Goal: Task Accomplishment & Management: Manage account settings

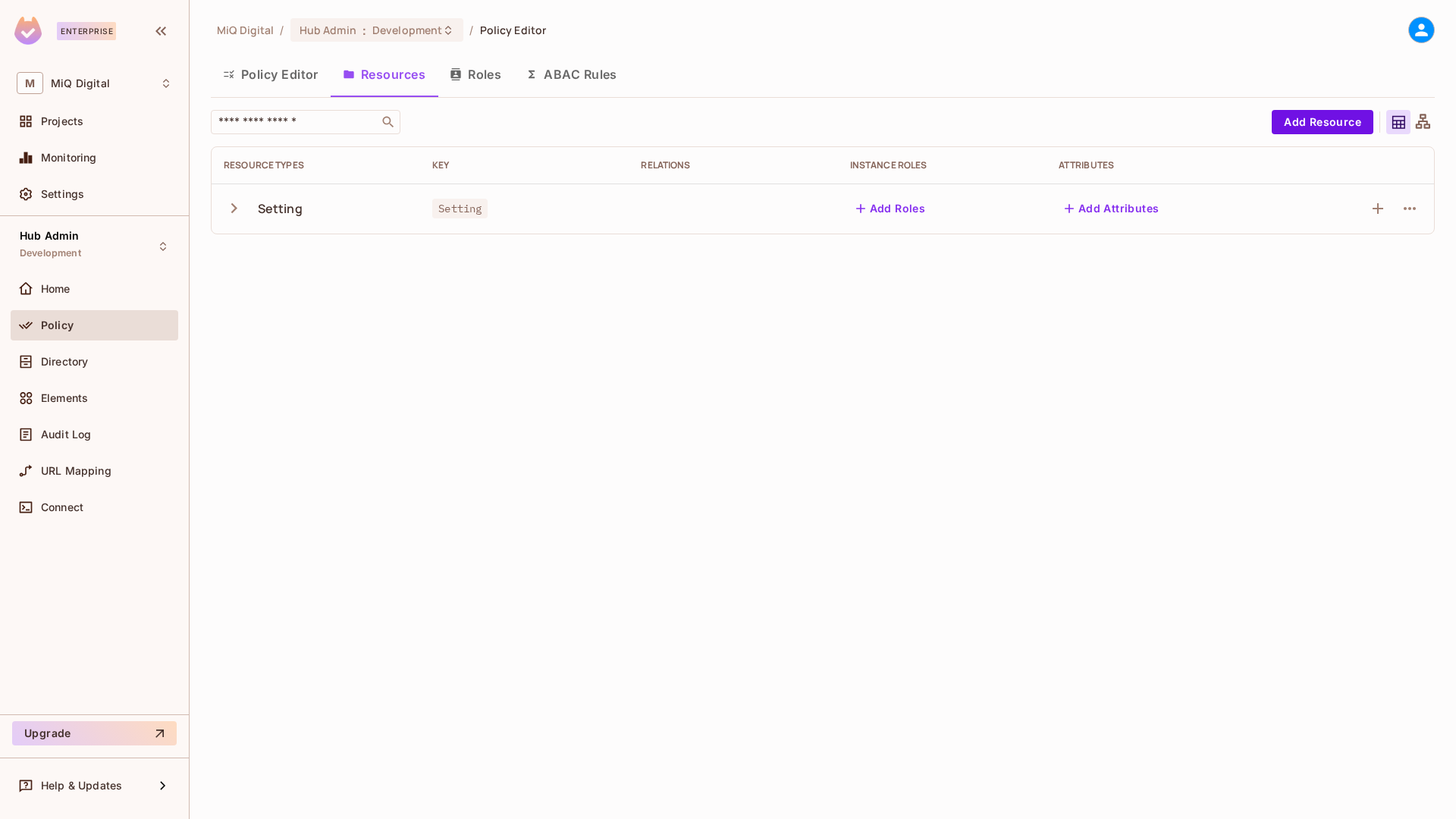
click at [490, 85] on button "Roles" at bounding box center [475, 74] width 76 height 38
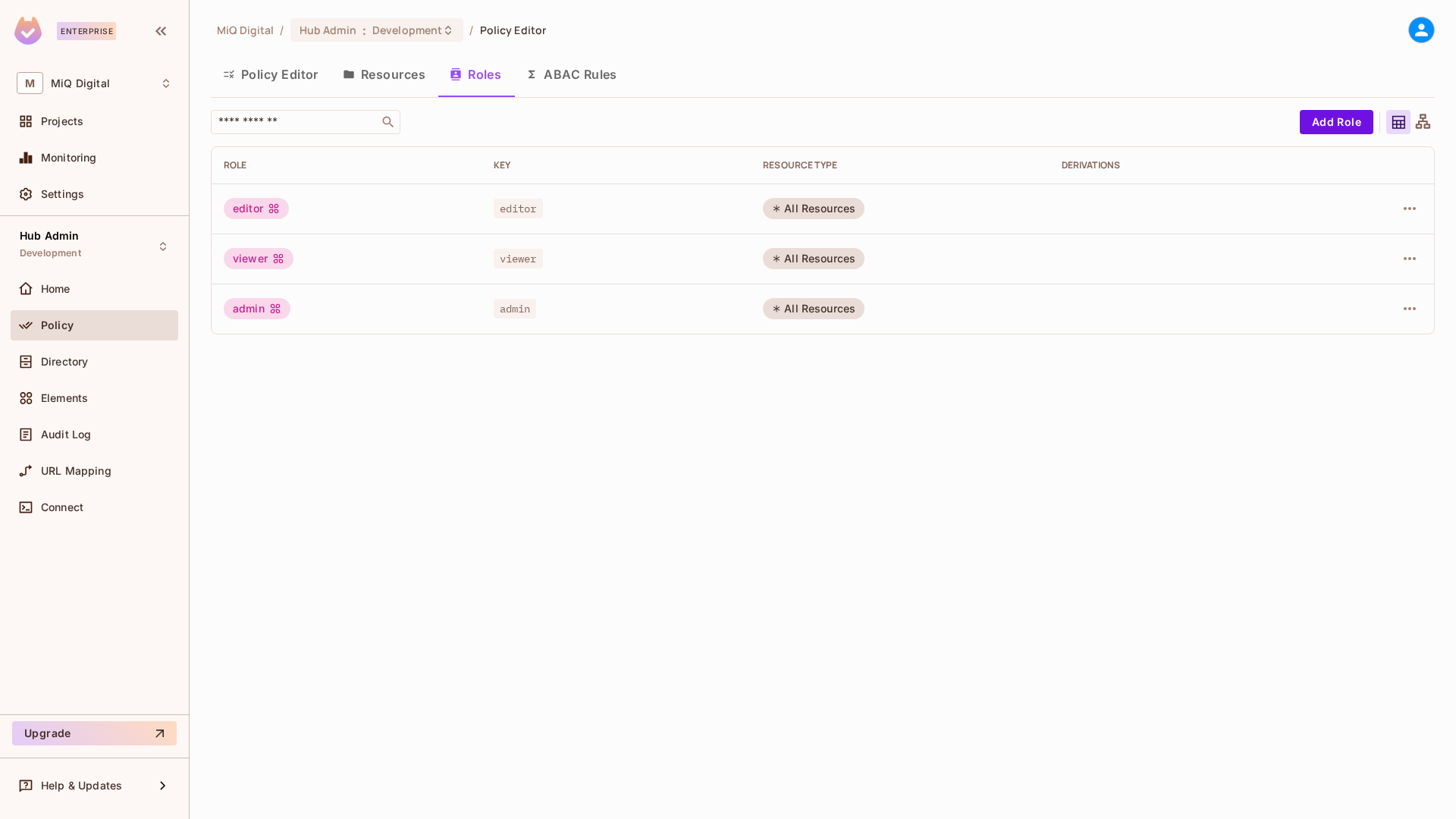
click at [311, 266] on div "viewer" at bounding box center [347, 258] width 246 height 21
click at [247, 262] on div "viewer" at bounding box center [259, 258] width 70 height 21
click at [290, 249] on div "viewer" at bounding box center [347, 258] width 246 height 21
click at [249, 254] on div "viewer" at bounding box center [259, 258] width 70 height 21
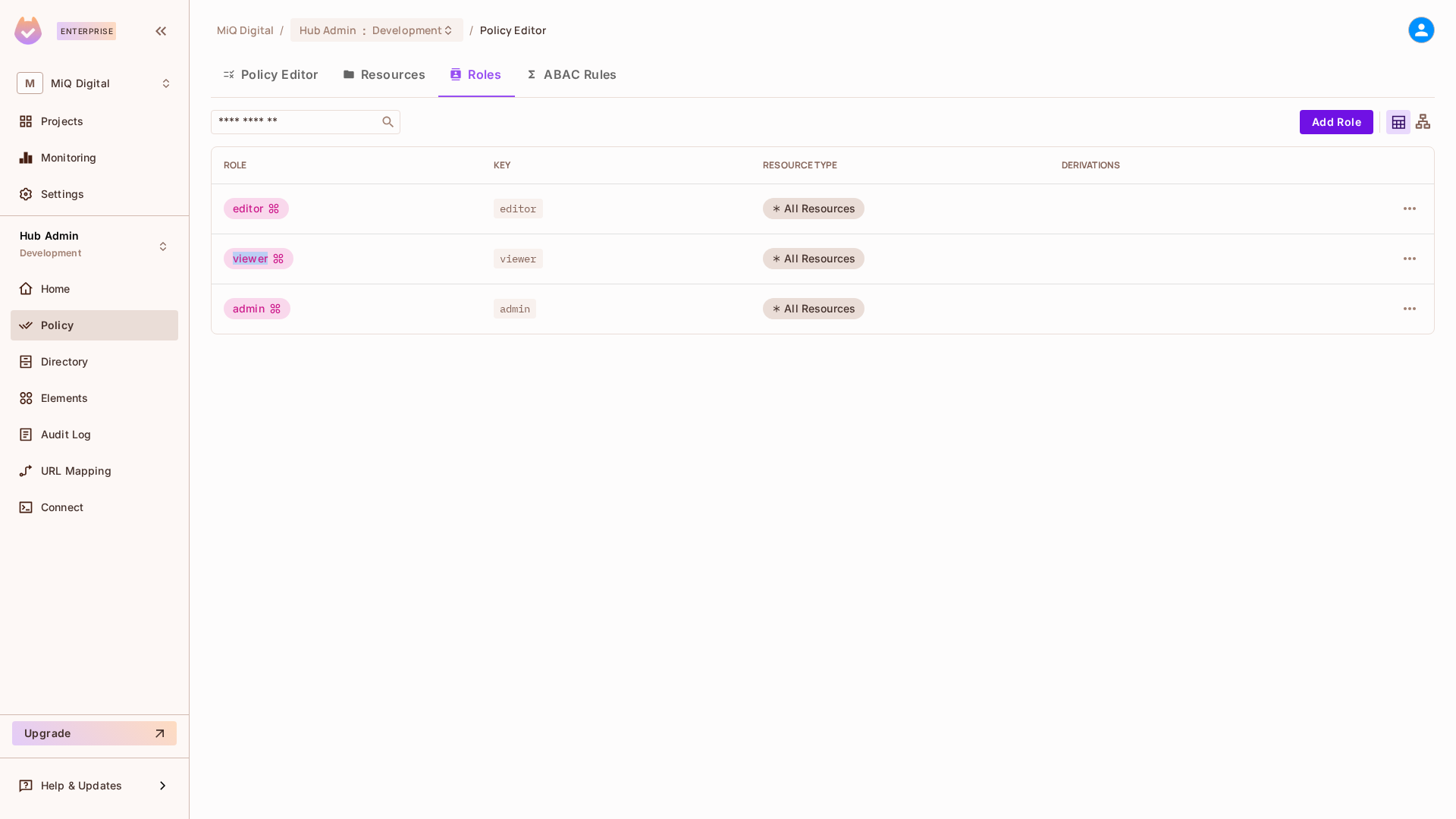
click at [249, 254] on div "viewer" at bounding box center [259, 258] width 70 height 21
copy div "viewer"
click at [106, 437] on div "Audit Log" at bounding box center [107, 435] width 131 height 12
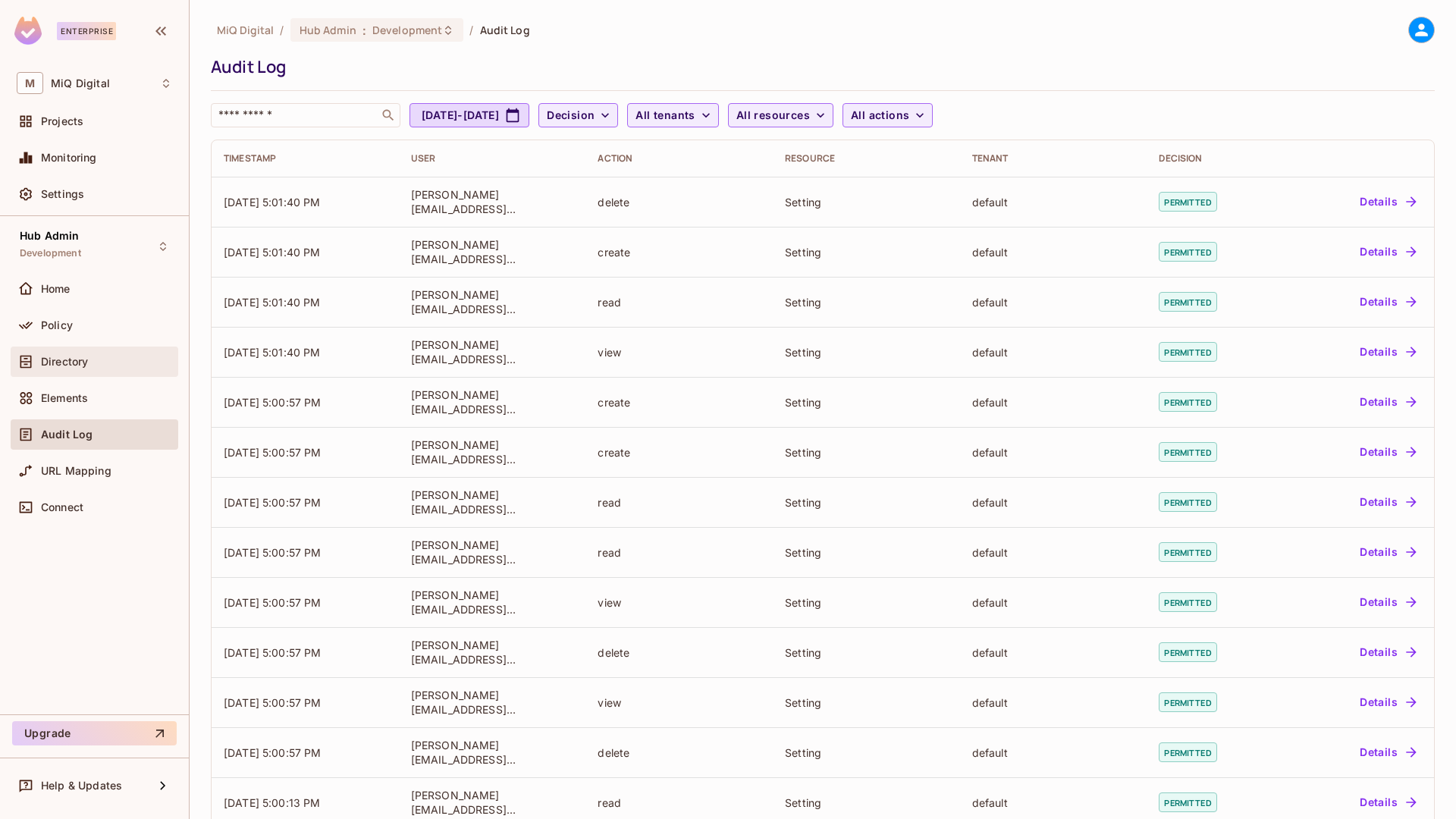
click at [81, 356] on span "Directory" at bounding box center [65, 361] width 47 height 12
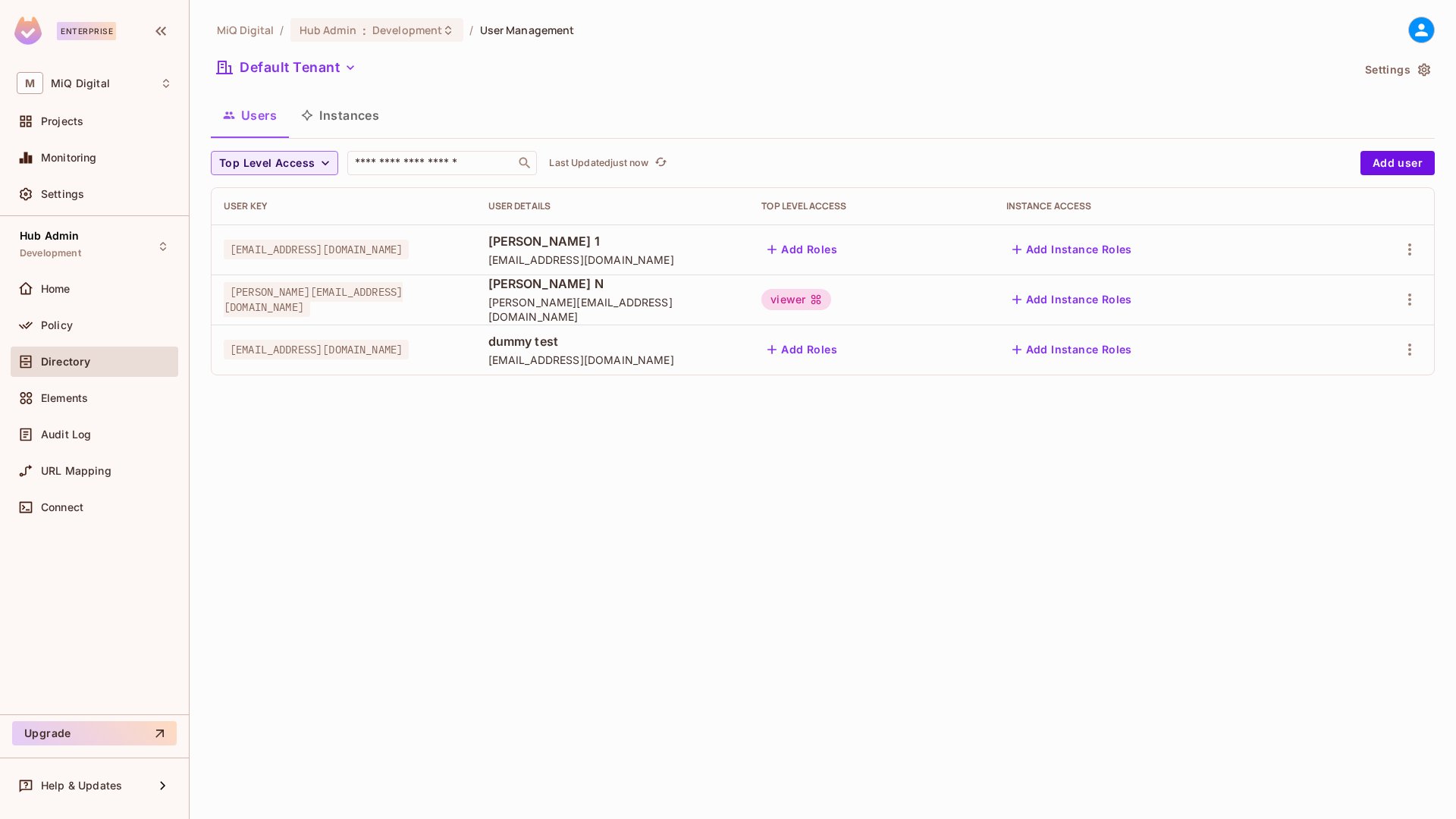
click at [637, 314] on span "[PERSON_NAME][EMAIL_ADDRESS][DOMAIN_NAME]" at bounding box center [613, 309] width 249 height 29
click at [1408, 299] on icon "button" at bounding box center [1410, 300] width 19 height 19
click at [1324, 395] on div "Delete User" at bounding box center [1349, 401] width 60 height 15
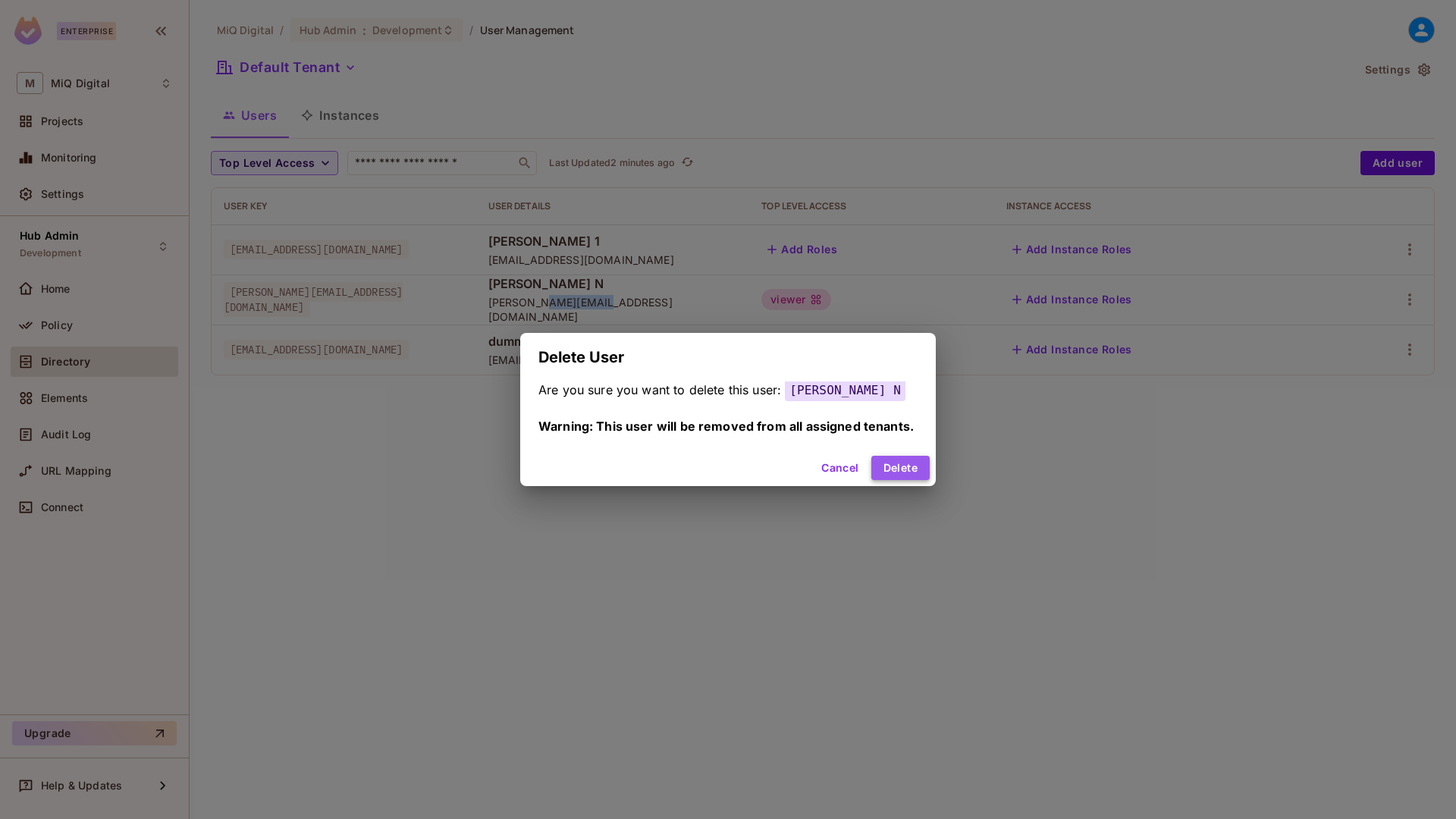
click at [902, 465] on button "Delete" at bounding box center [900, 468] width 58 height 24
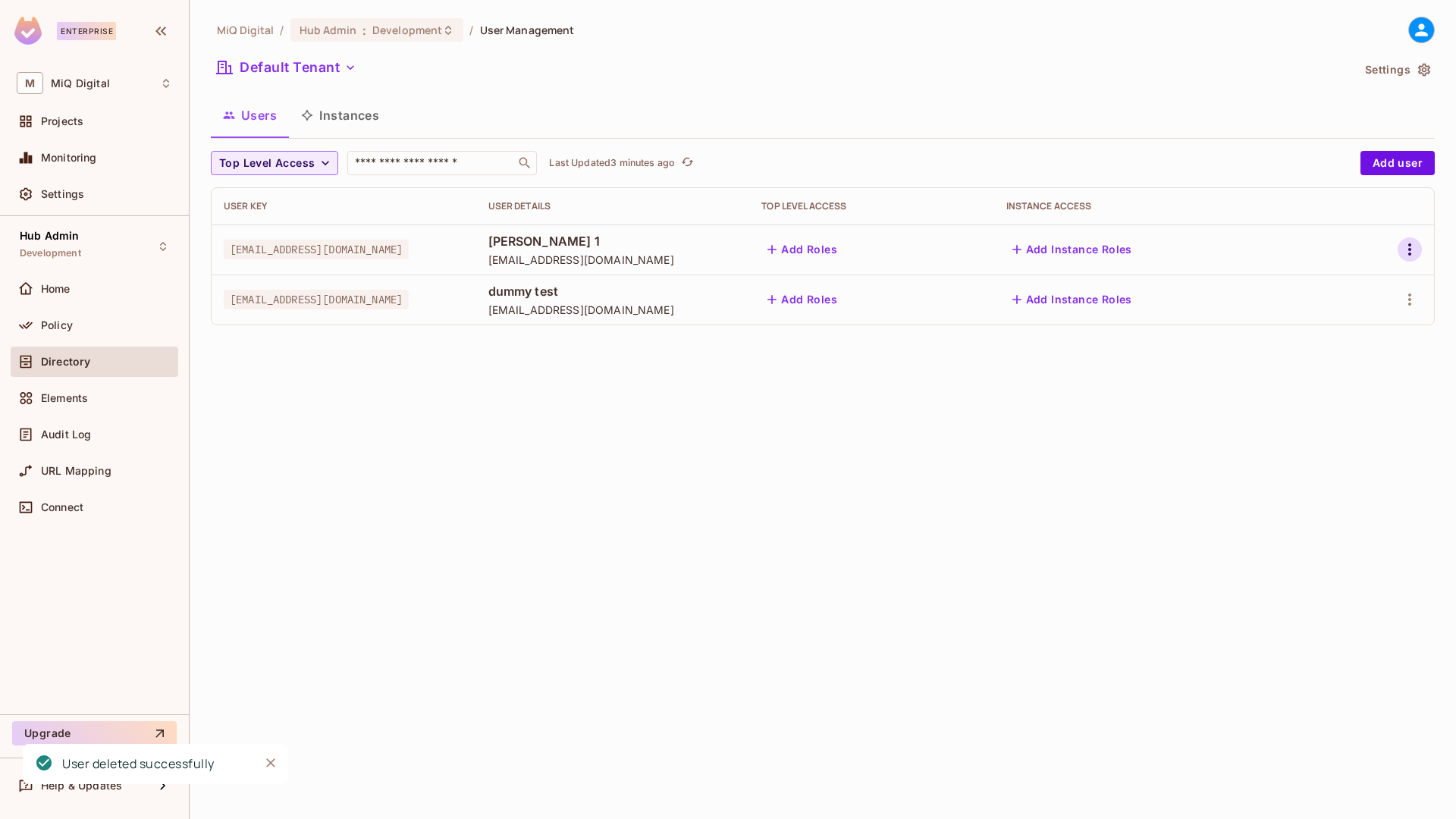
click at [1412, 256] on icon "button" at bounding box center [1410, 249] width 19 height 19
click at [1348, 367] on li "Delete User" at bounding box center [1344, 351] width 134 height 34
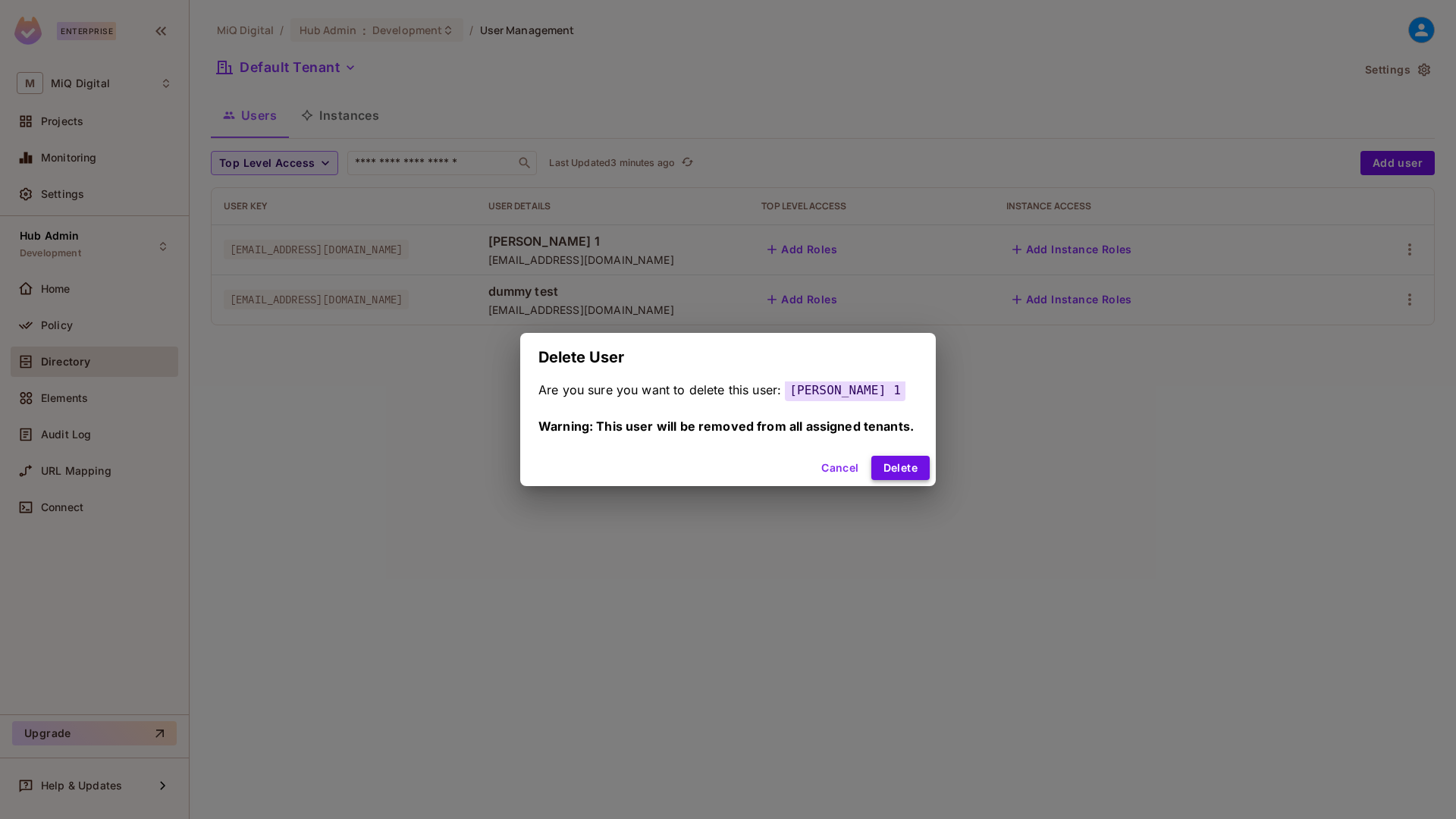
click at [909, 463] on button "Delete" at bounding box center [900, 468] width 58 height 24
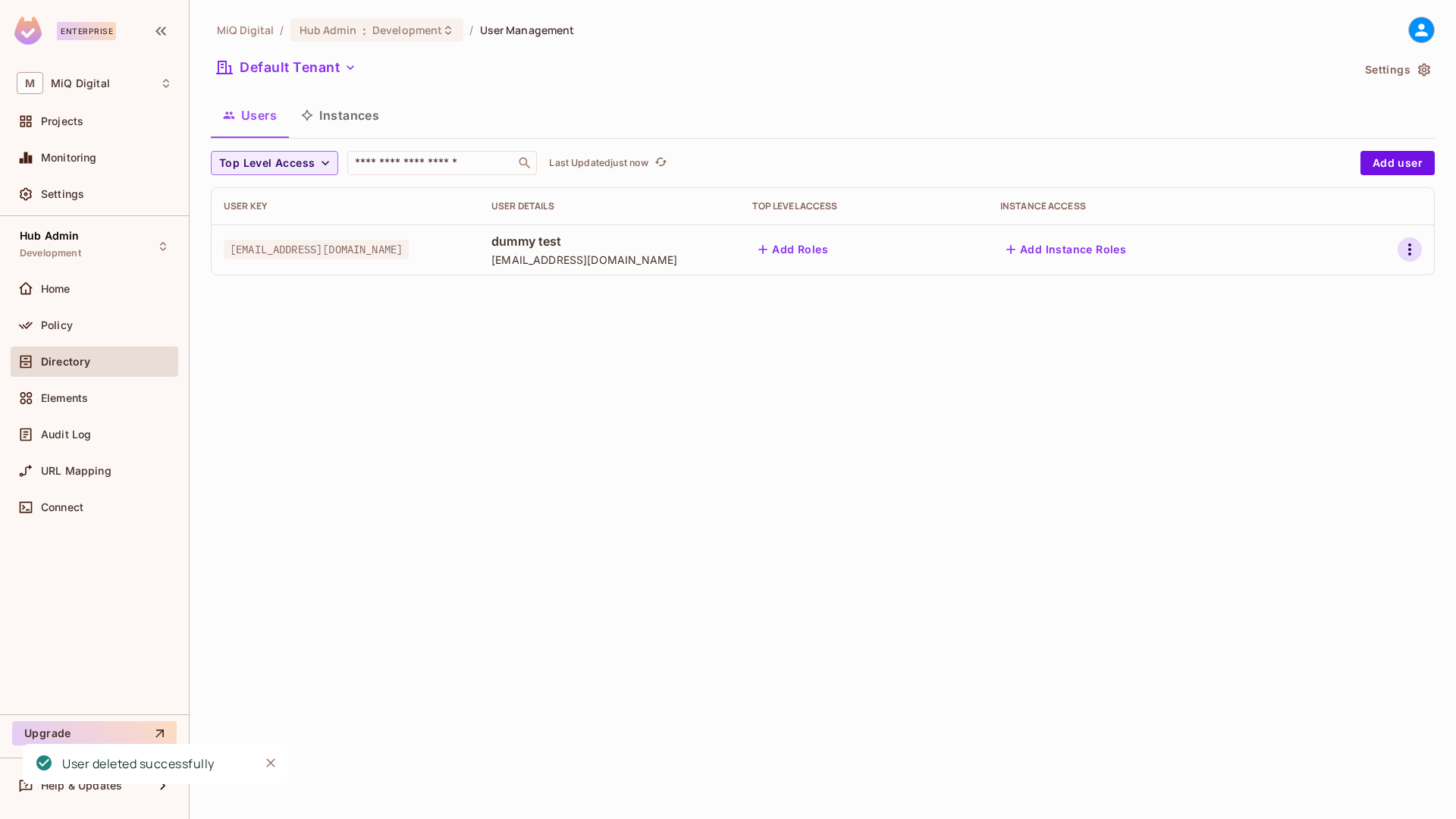
click at [1398, 244] on button "button" at bounding box center [1410, 249] width 24 height 24
click at [1339, 351] on div "Delete User" at bounding box center [1349, 351] width 60 height 15
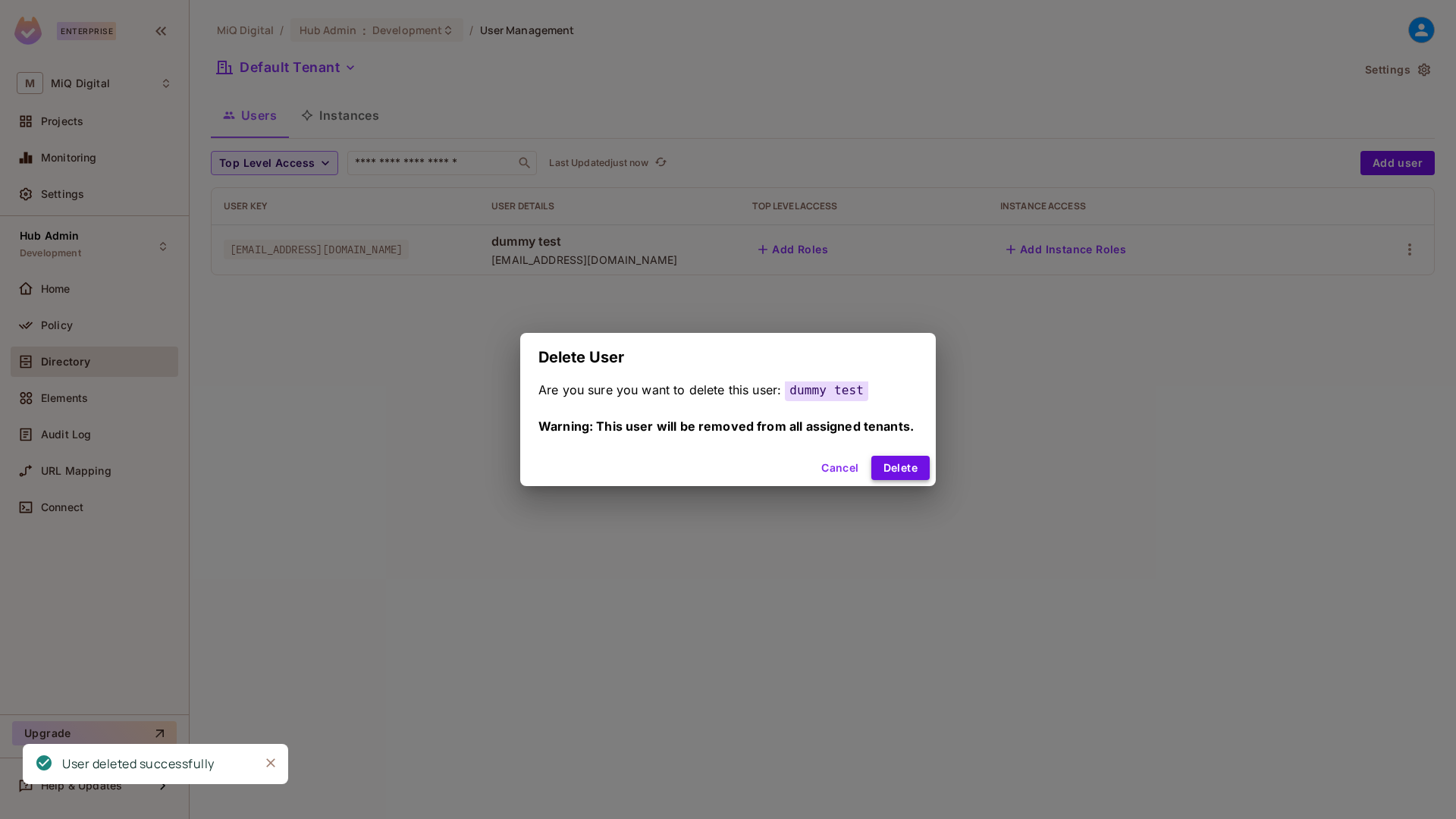
click at [904, 461] on button "Delete" at bounding box center [900, 468] width 58 height 24
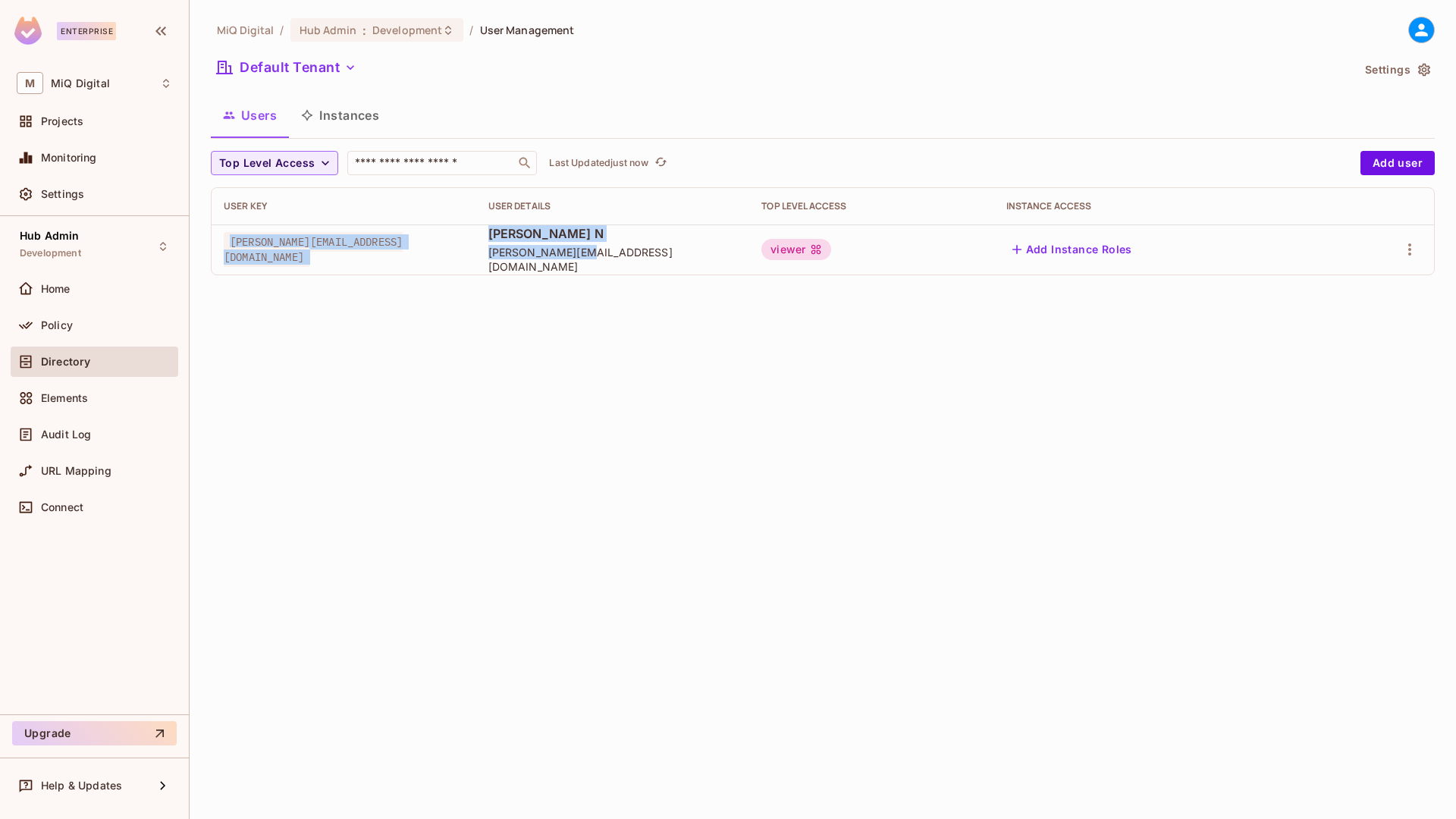
drag, startPoint x: 224, startPoint y: 250, endPoint x: 664, endPoint y: 264, distance: 440.2
click at [664, 264] on tr "[PERSON_NAME][EMAIL_ADDRESS][DOMAIN_NAME] Subash N [EMAIL_ADDRESS][DOMAIN_NAME]…" at bounding box center [822, 249] width 1223 height 50
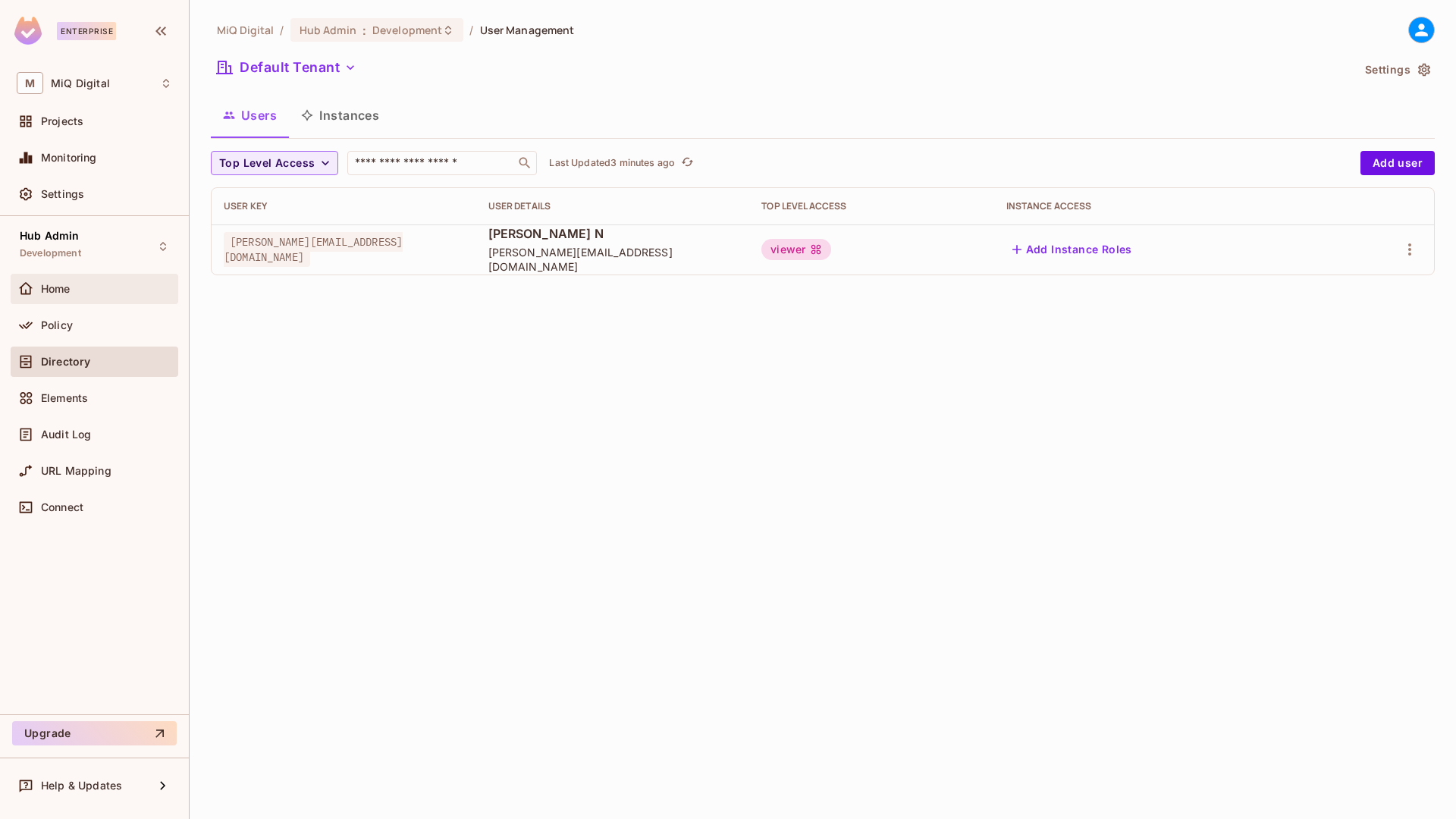
click at [67, 288] on span "Home" at bounding box center [56, 289] width 29 height 12
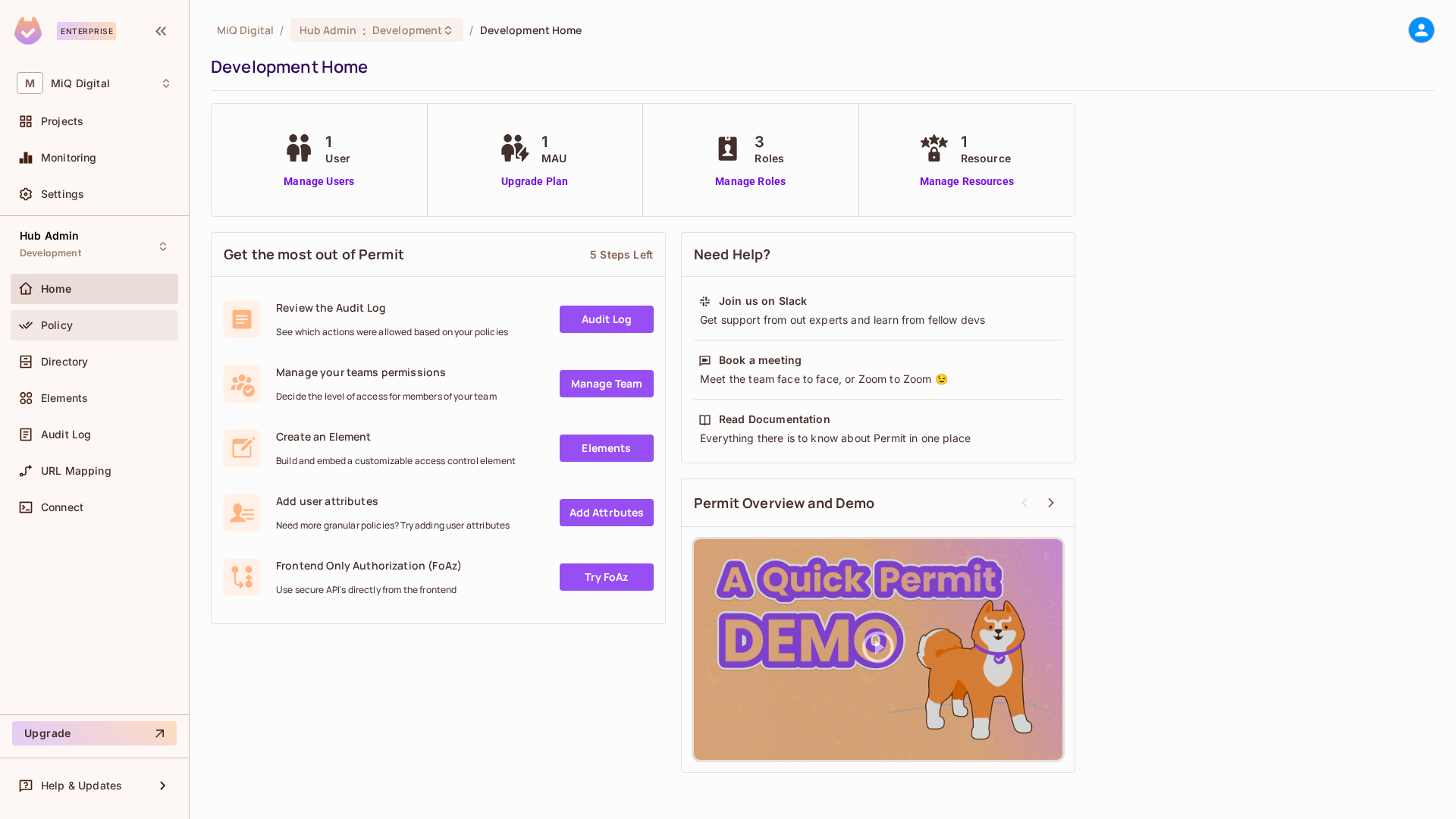
click at [59, 317] on div "Policy" at bounding box center [94, 325] width 156 height 19
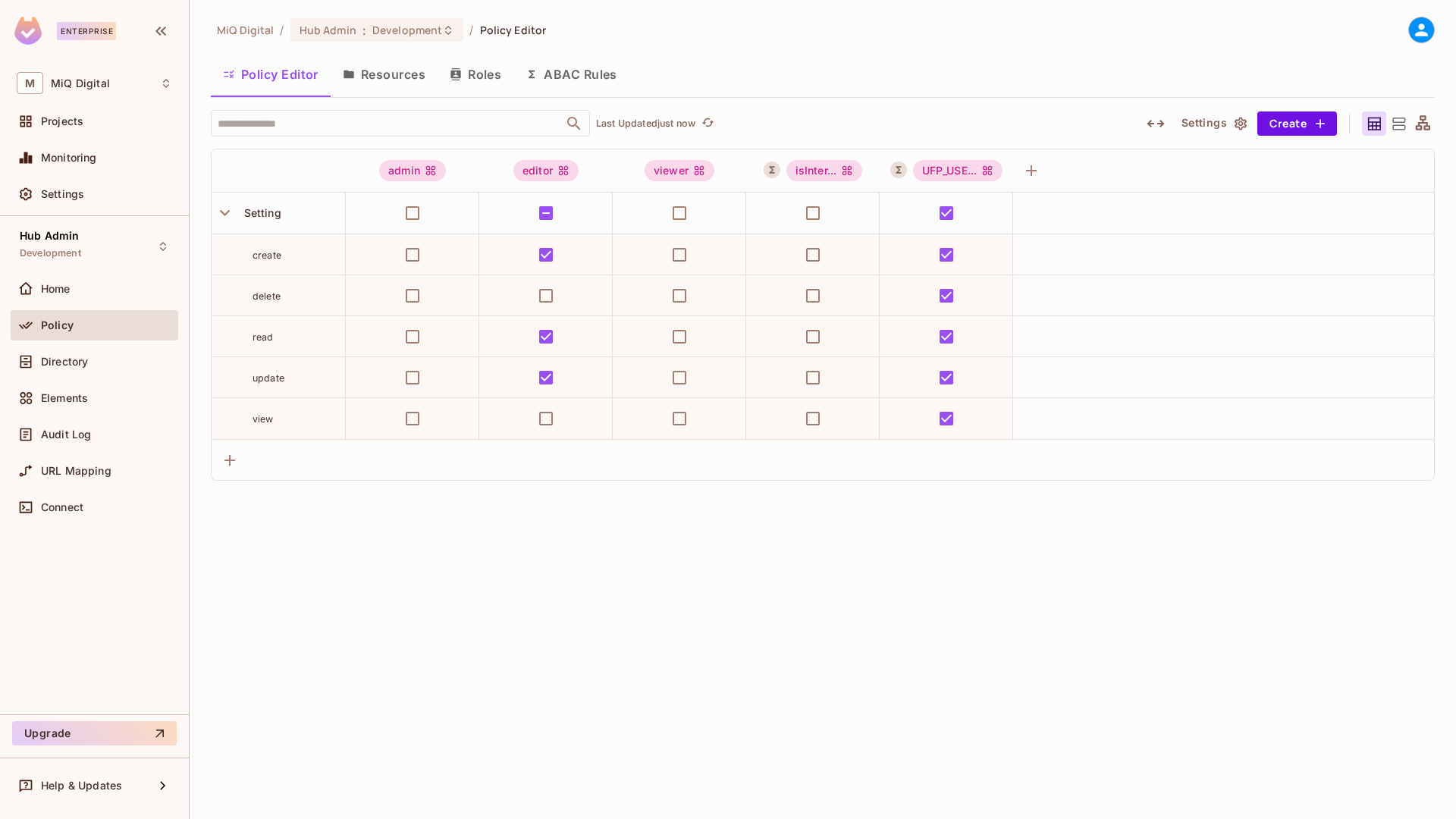
click at [484, 85] on button "Roles" at bounding box center [475, 74] width 76 height 38
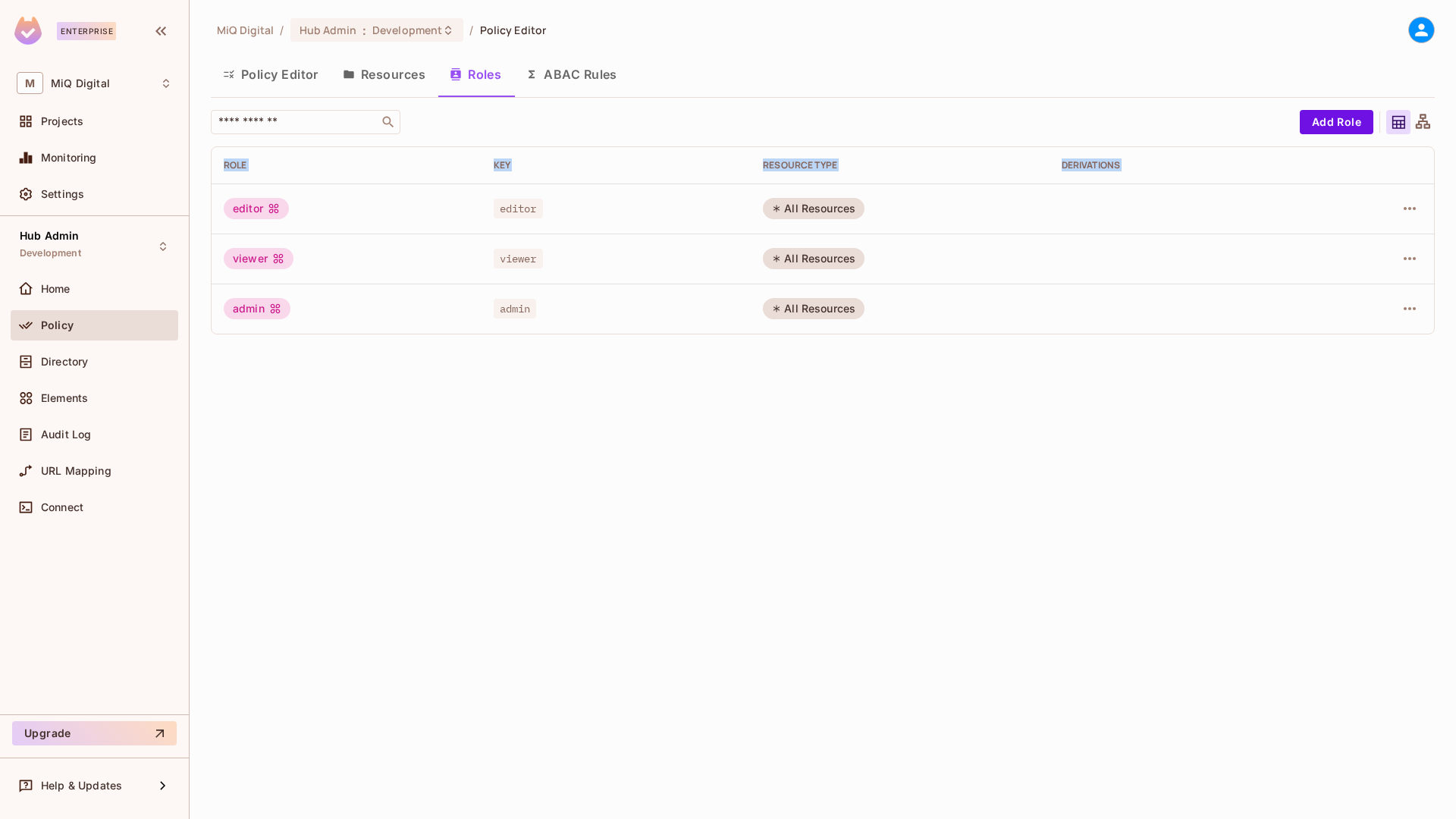
drag, startPoint x: 222, startPoint y: 194, endPoint x: 726, endPoint y: 588, distance: 639.7
click at [726, 588] on div "MiQ Digital / Hub Admin : Development / Policy Editor Policy Editor Resources R…" at bounding box center [822, 410] width 1266 height 819
drag, startPoint x: 219, startPoint y: 256, endPoint x: 328, endPoint y: 256, distance: 109.0
click at [328, 256] on td "viewer" at bounding box center [346, 258] width 270 height 50
click at [331, 286] on td "admin" at bounding box center [346, 308] width 270 height 50
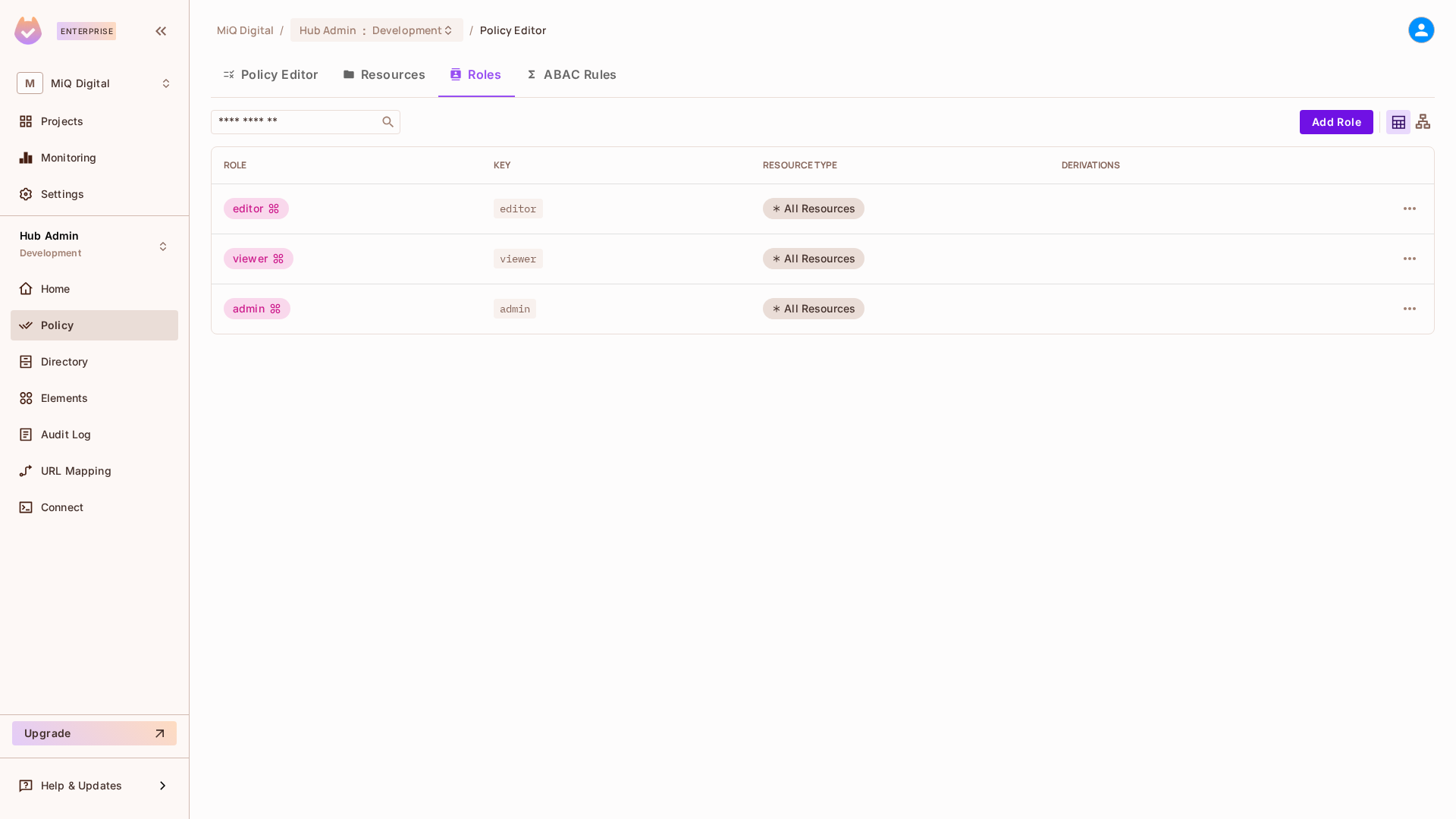
click at [603, 88] on button "ABAC Rules" at bounding box center [571, 74] width 116 height 38
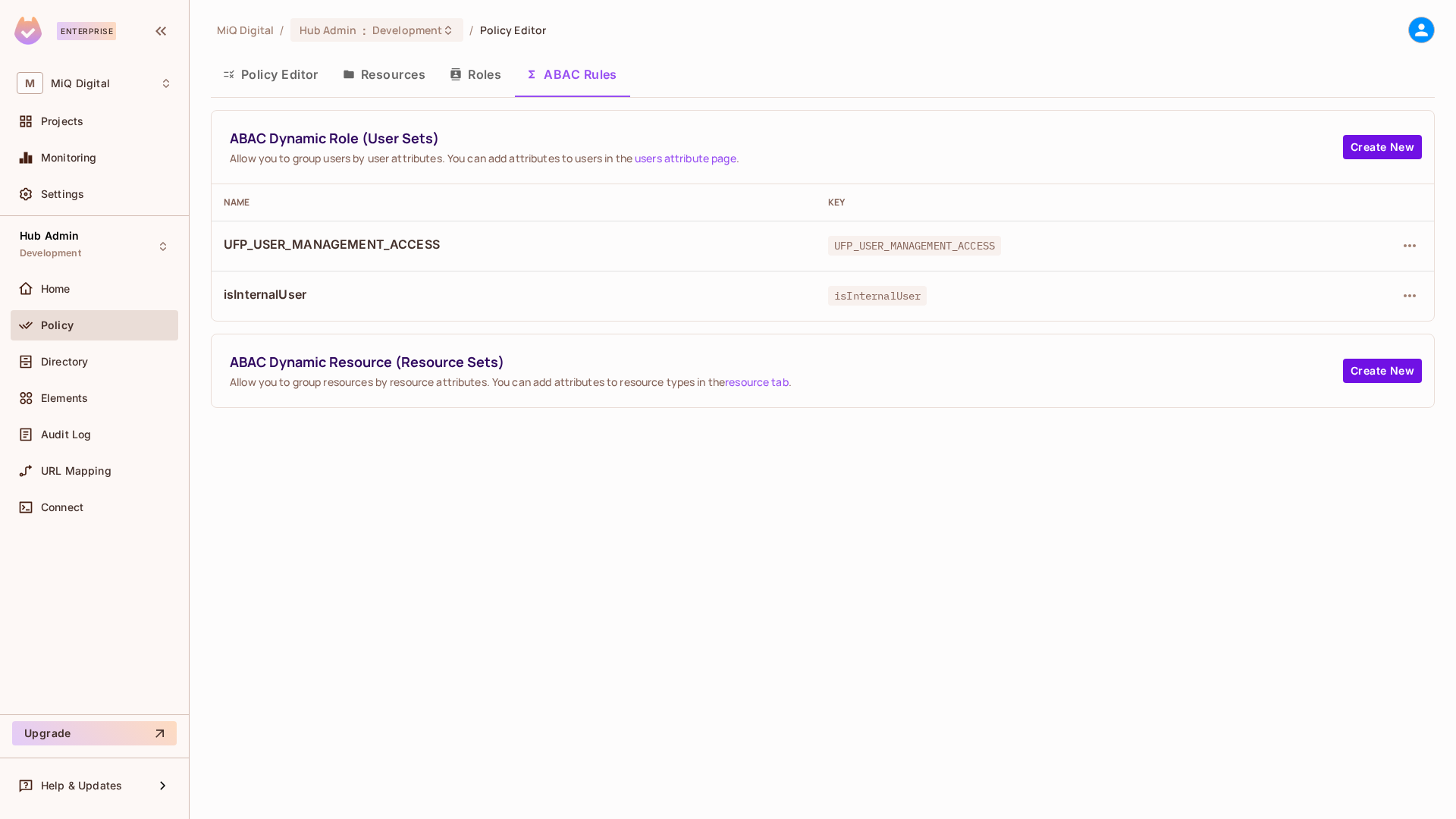
click at [323, 239] on span "UFP_USER_MANAGEMENT_ACCESS" at bounding box center [514, 244] width 581 height 17
click at [269, 81] on button "Policy Editor" at bounding box center [270, 74] width 120 height 38
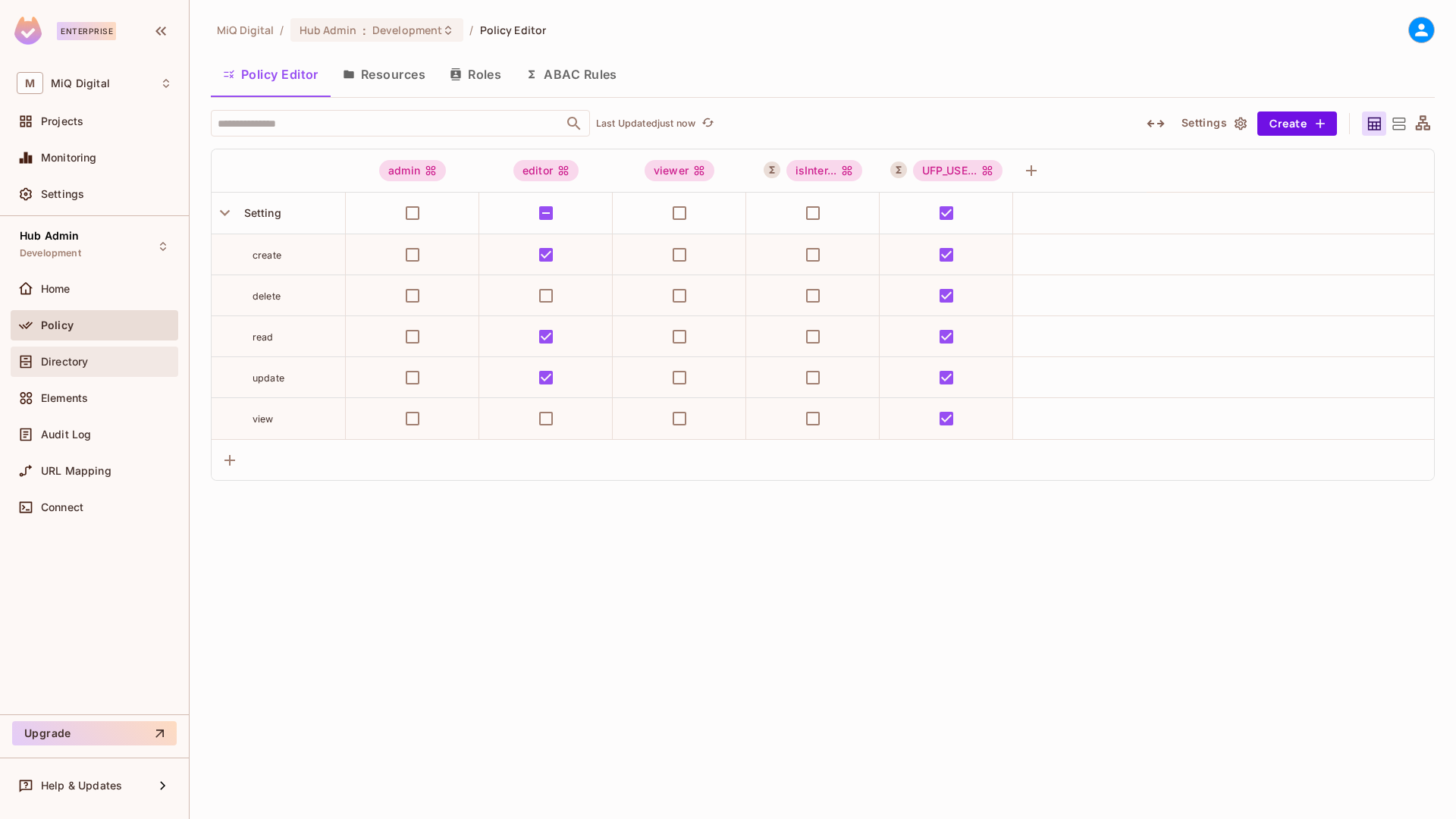
click at [80, 366] on span "Directory" at bounding box center [65, 361] width 47 height 12
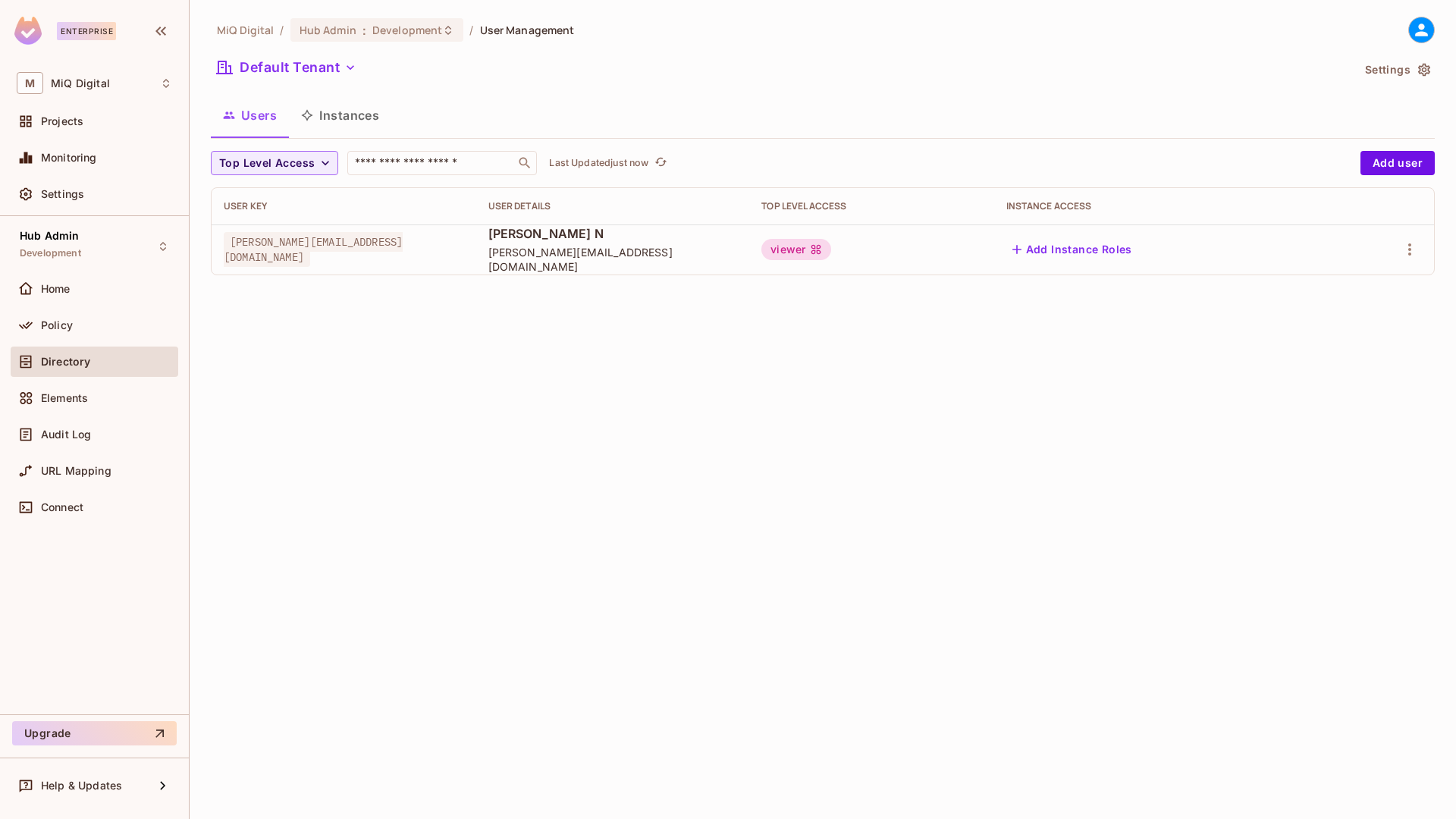
click at [832, 249] on div "viewer" at bounding box center [796, 249] width 70 height 21
click at [57, 365] on span "Directory" at bounding box center [66, 361] width 50 height 12
click at [93, 443] on div "Audit Log" at bounding box center [94, 435] width 168 height 30
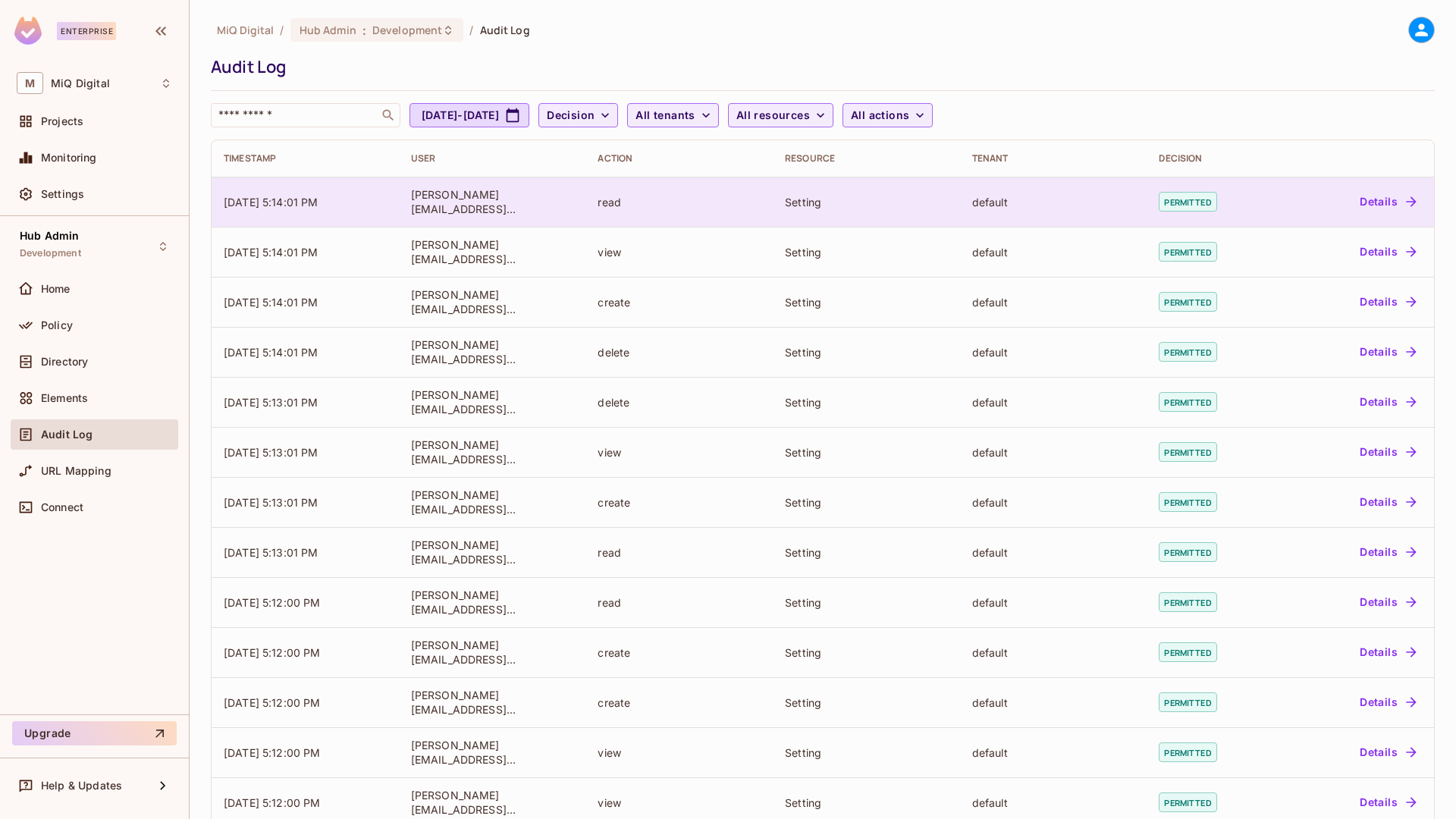
click at [1389, 194] on button "Details" at bounding box center [1388, 201] width 68 height 24
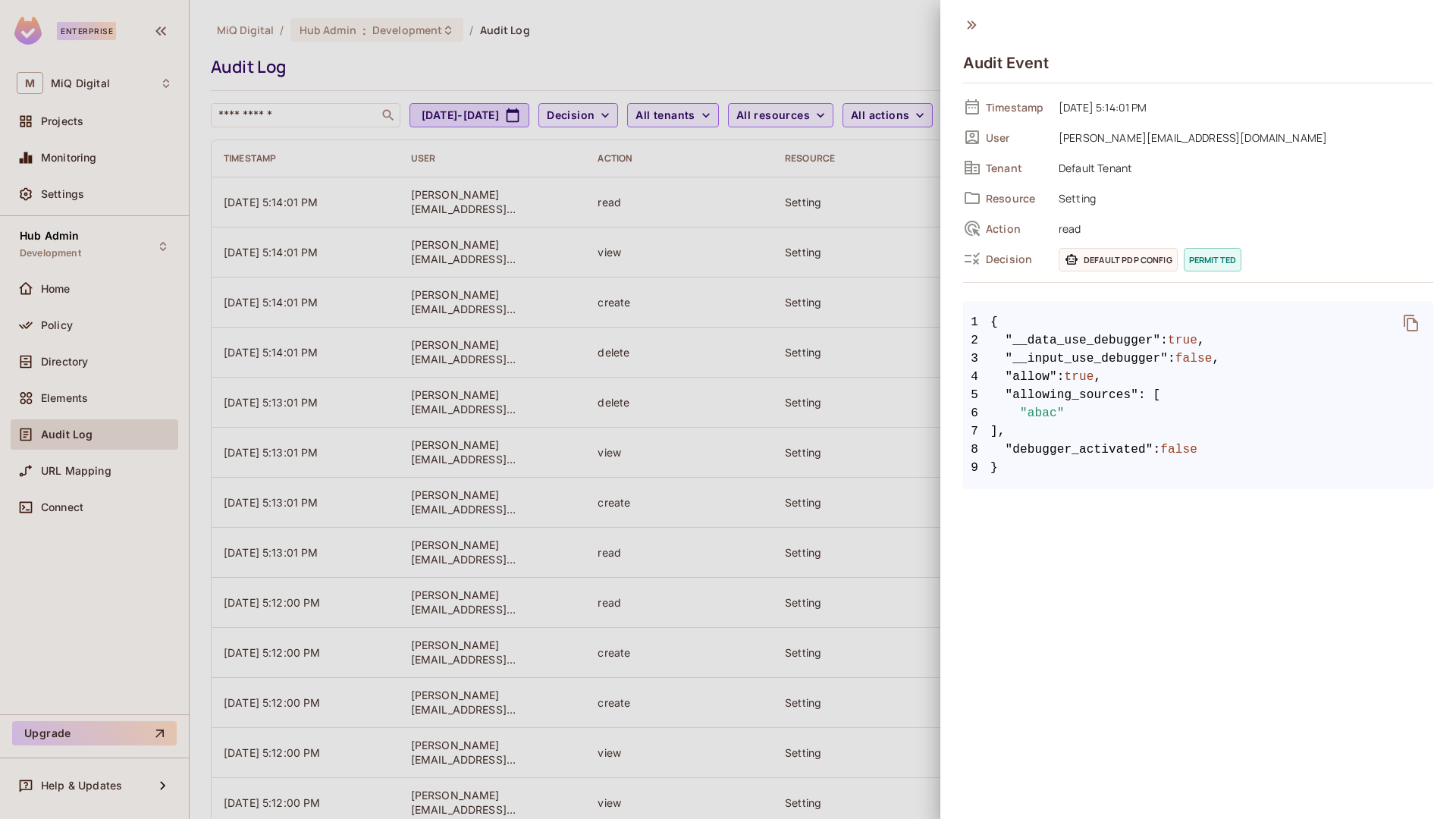
click at [748, 276] on div at bounding box center [728, 410] width 1456 height 819
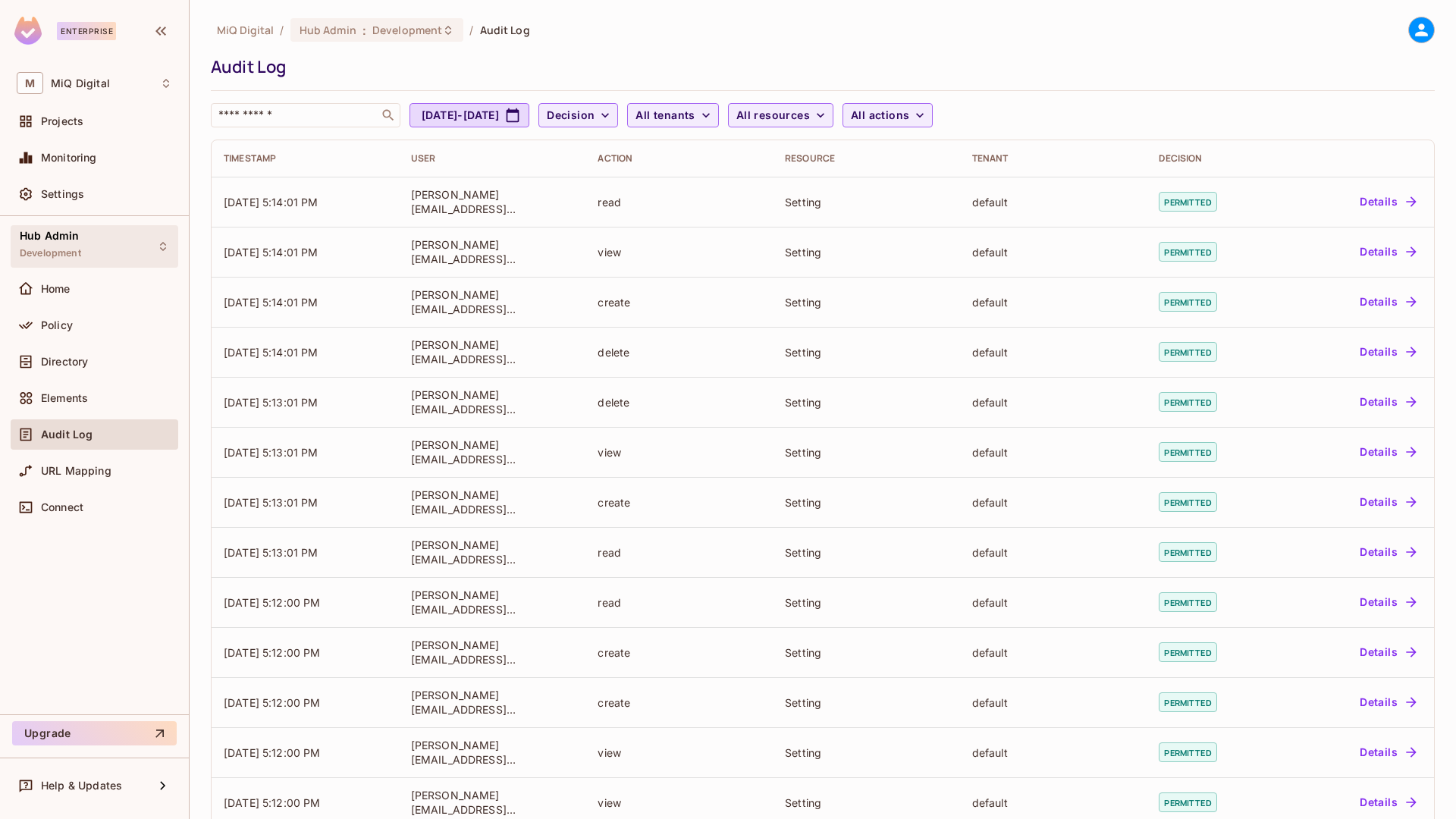
click at [78, 247] on div "Hub Admin Development" at bounding box center [50, 246] width 62 height 33
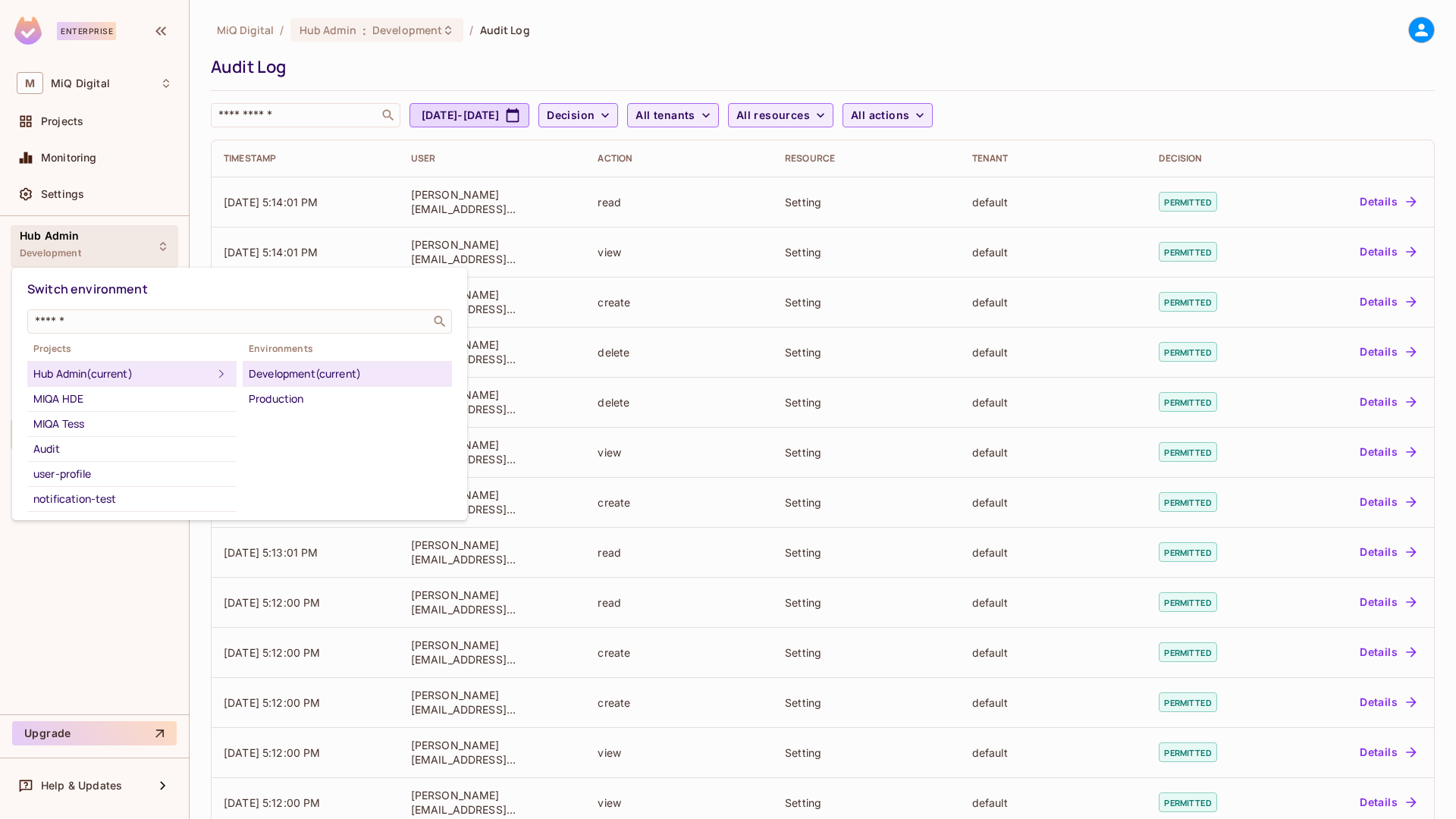
click at [78, 247] on div at bounding box center [728, 410] width 1456 height 819
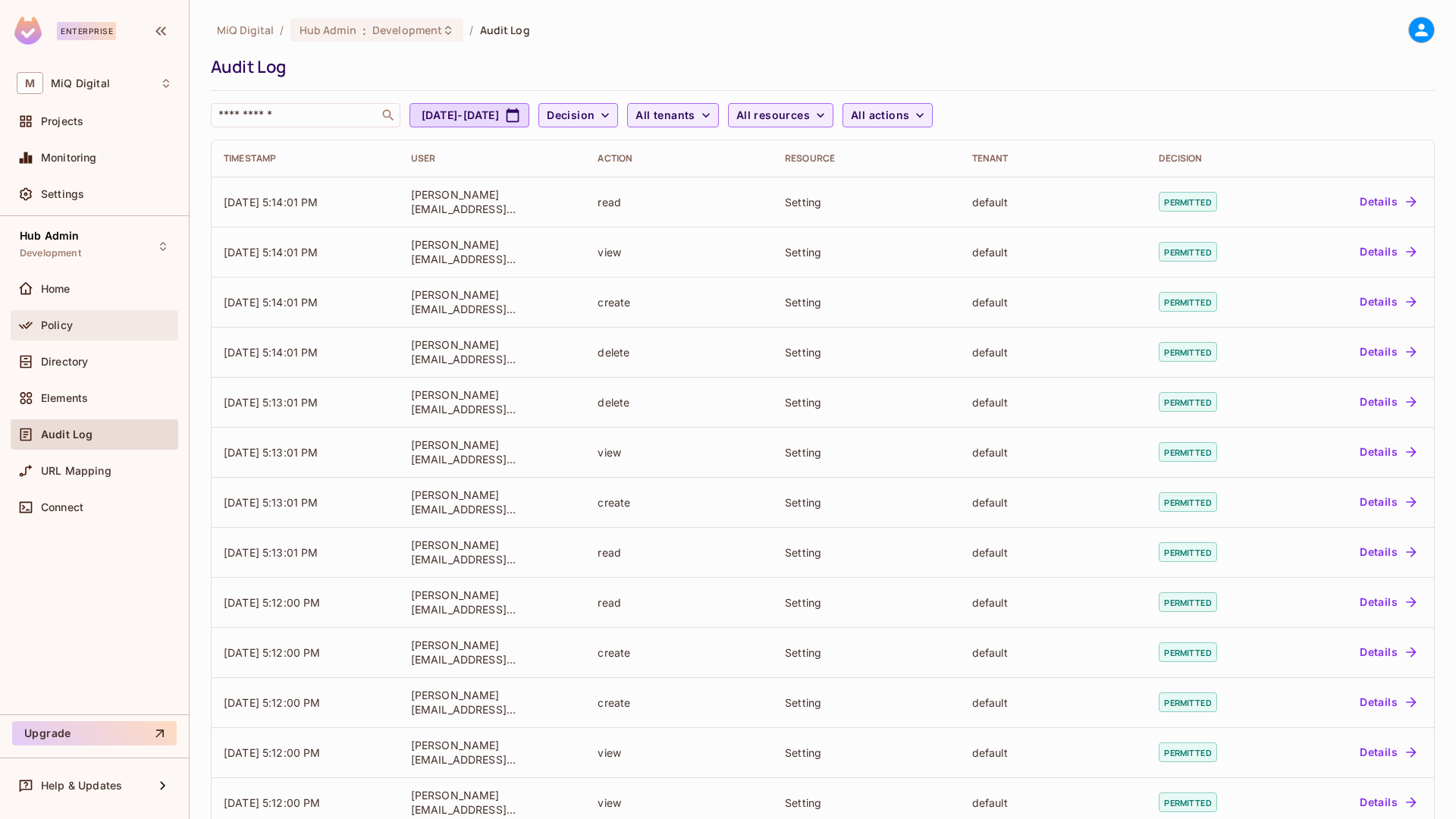
click at [72, 316] on div "Policy" at bounding box center [94, 325] width 156 height 19
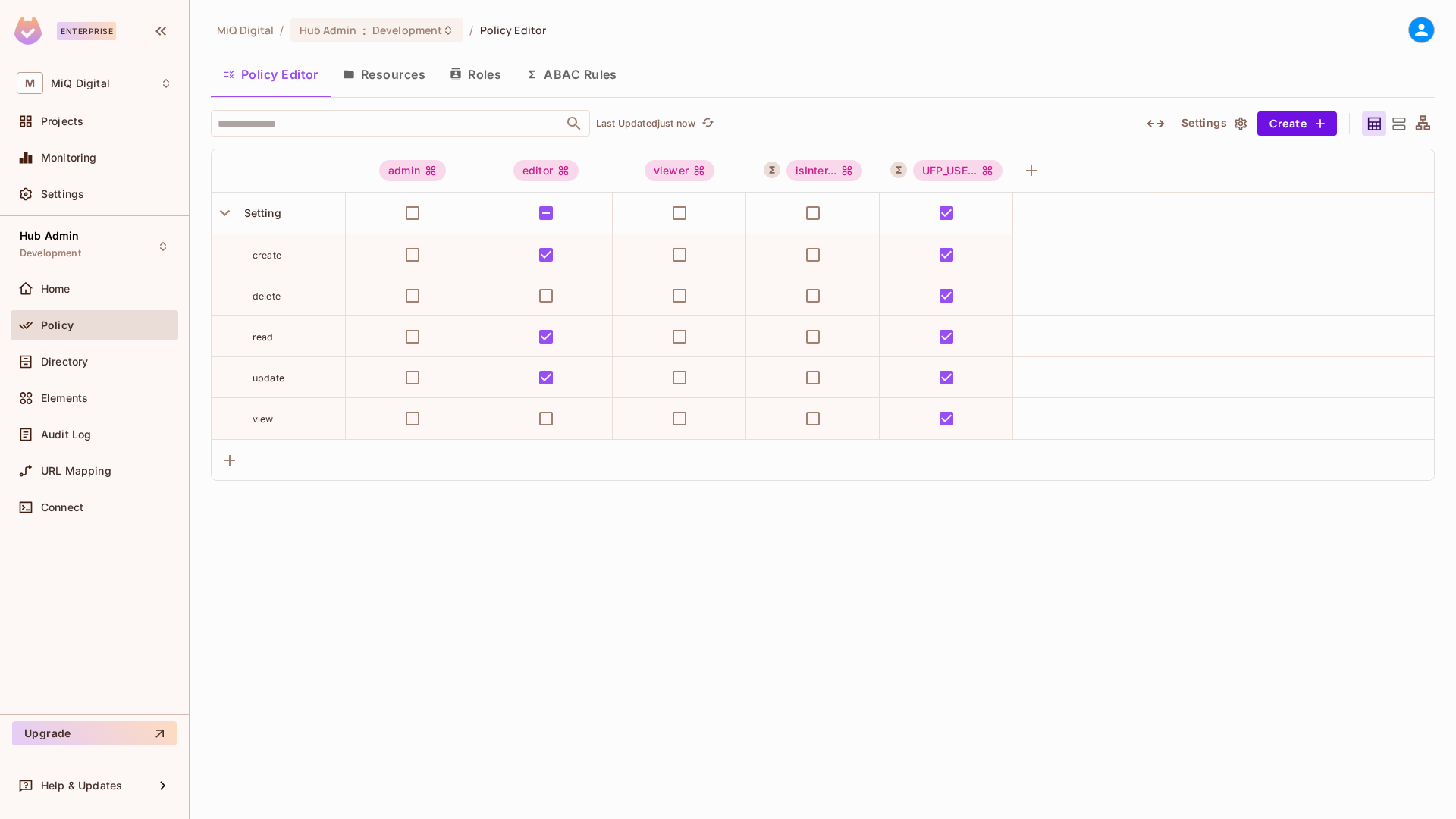
click at [585, 75] on button "ABAC Rules" at bounding box center [571, 74] width 116 height 38
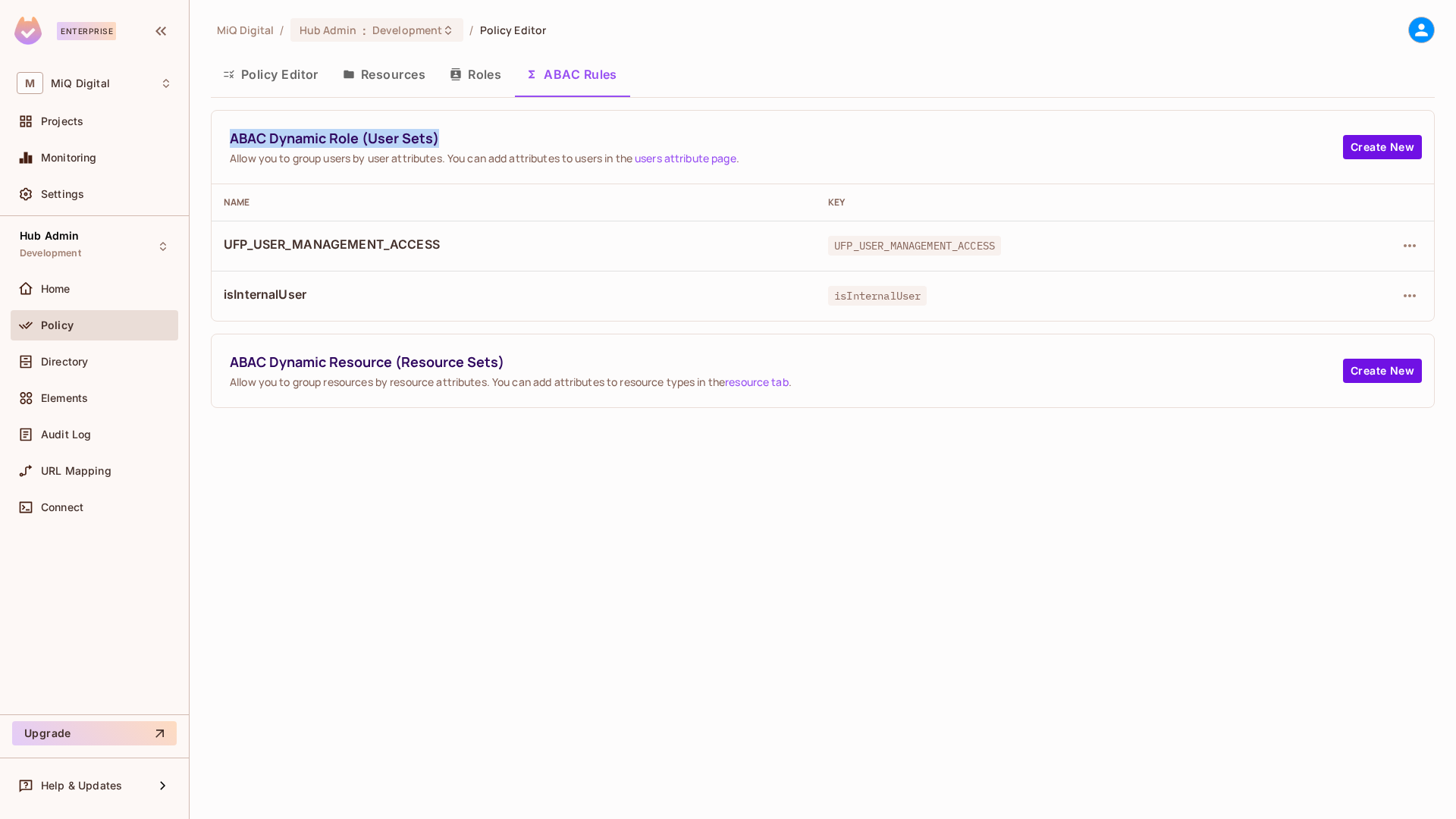
drag, startPoint x: 224, startPoint y: 133, endPoint x: 484, endPoint y: 141, distance: 260.1
click at [484, 141] on div "ABAC Dynamic Role (User Sets) Allow you to group users by user attributes. You …" at bounding box center [822, 147] width 1223 height 73
click at [1409, 246] on icon "button" at bounding box center [1410, 246] width 12 height 3
click at [1135, 439] on div at bounding box center [728, 410] width 1456 height 819
click at [380, 369] on span "ABAC Dynamic Resource (Resource Sets)" at bounding box center [786, 362] width 1113 height 19
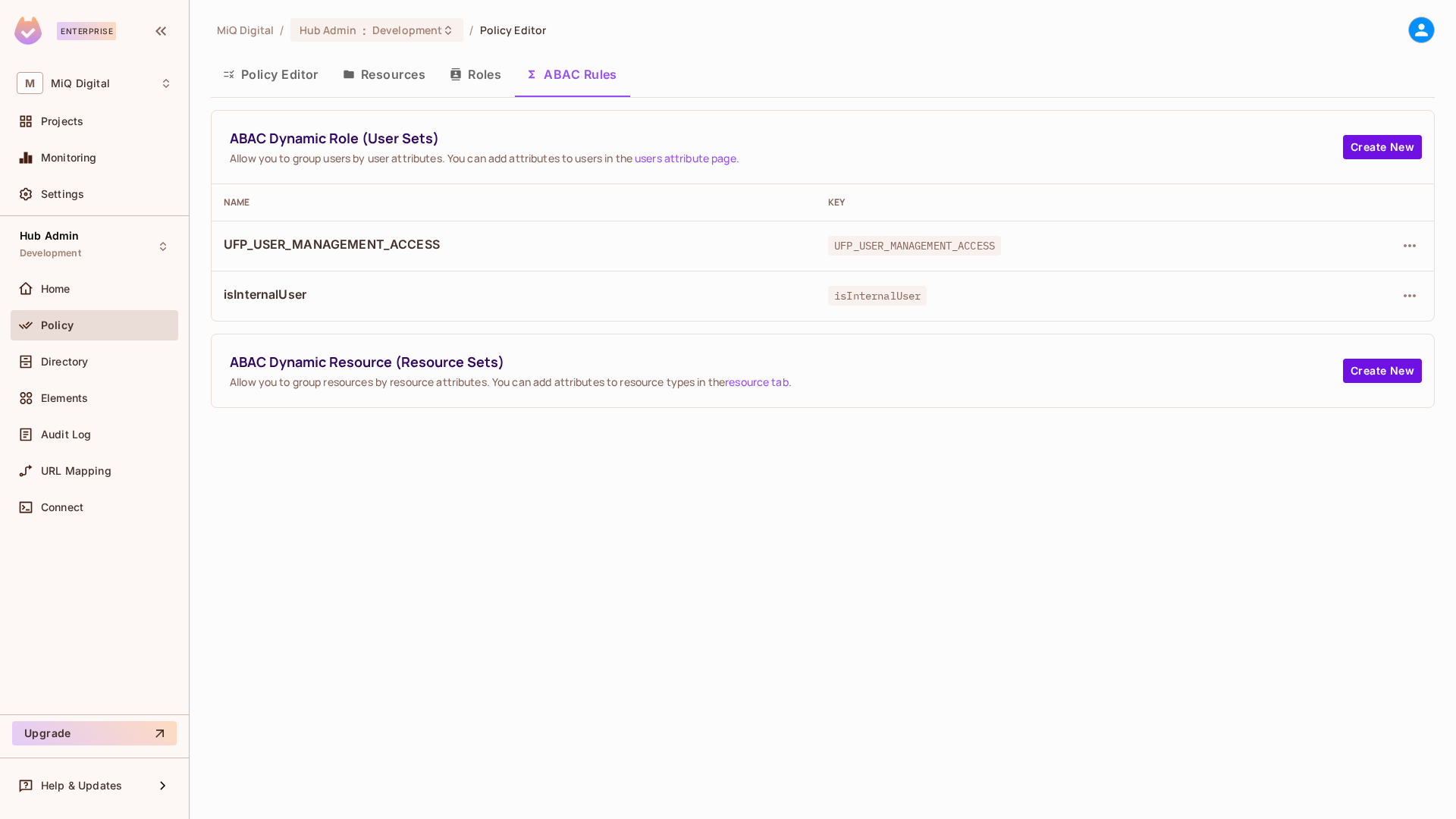
click at [380, 369] on span "ABAC Dynamic Resource (Resource Sets)" at bounding box center [786, 362] width 1113 height 19
click at [1407, 244] on icon "button" at bounding box center [1410, 246] width 19 height 19
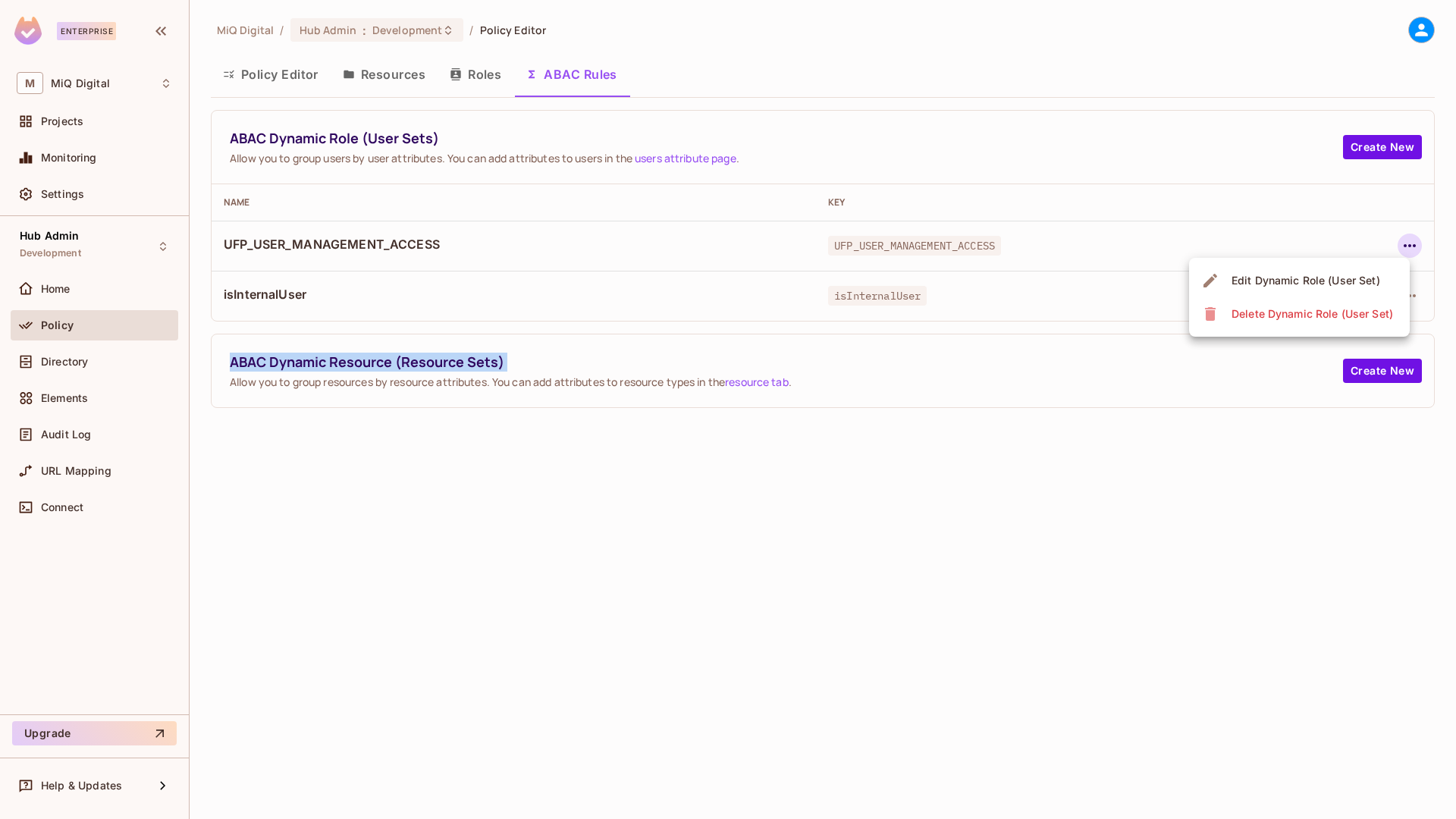
click at [1344, 286] on div "Edit Dynamic Role (User Set)" at bounding box center [1306, 281] width 148 height 15
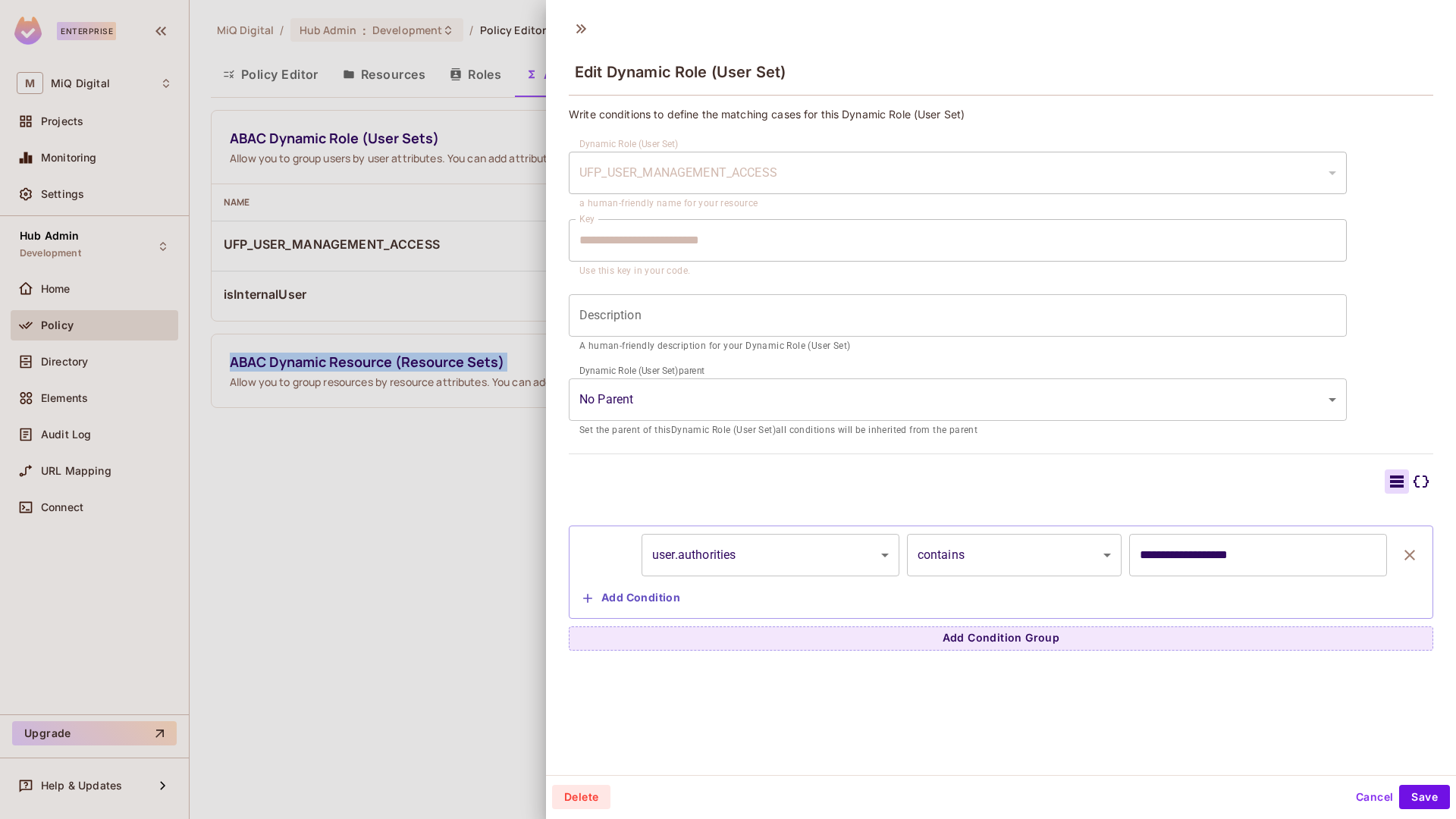
scroll to position [3, 0]
click at [471, 319] on div at bounding box center [728, 410] width 1456 height 819
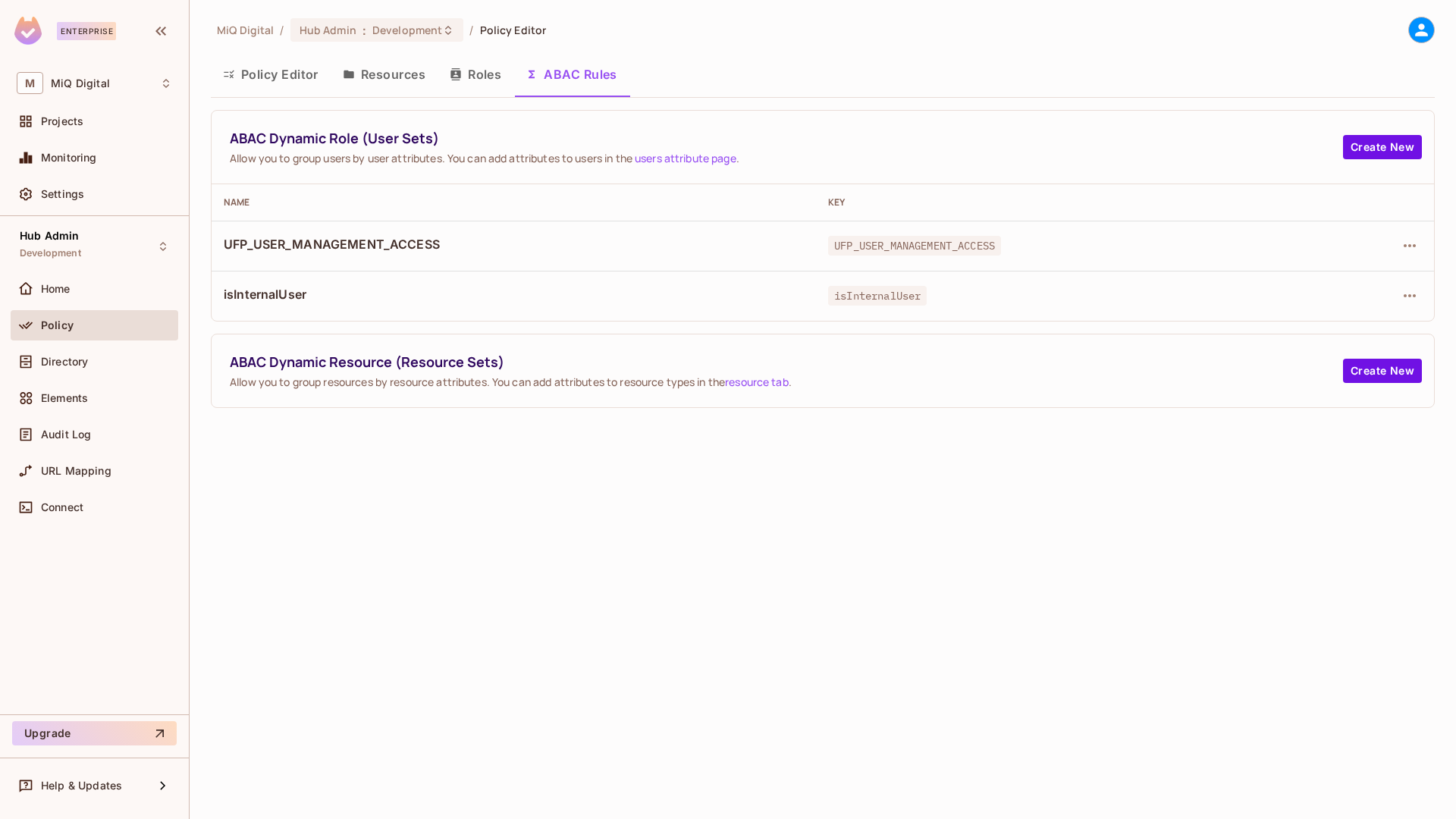
click at [82, 330] on div "Policy" at bounding box center [107, 325] width 131 height 12
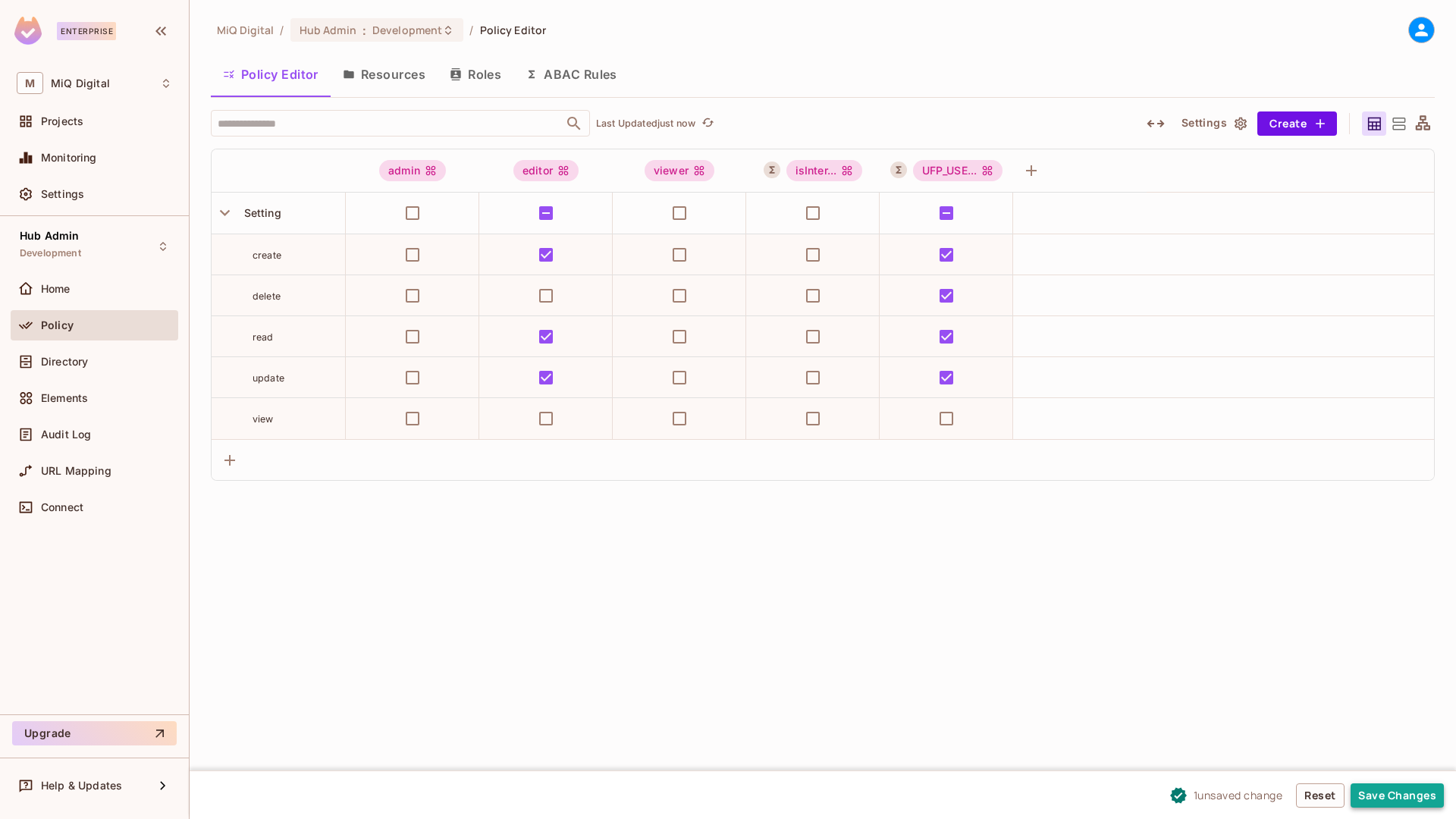
click at [1388, 791] on button "Save Changes" at bounding box center [1397, 795] width 94 height 24
click at [1389, 799] on button "Save Changes" at bounding box center [1397, 795] width 94 height 24
